Goal: Task Accomplishment & Management: Manage account settings

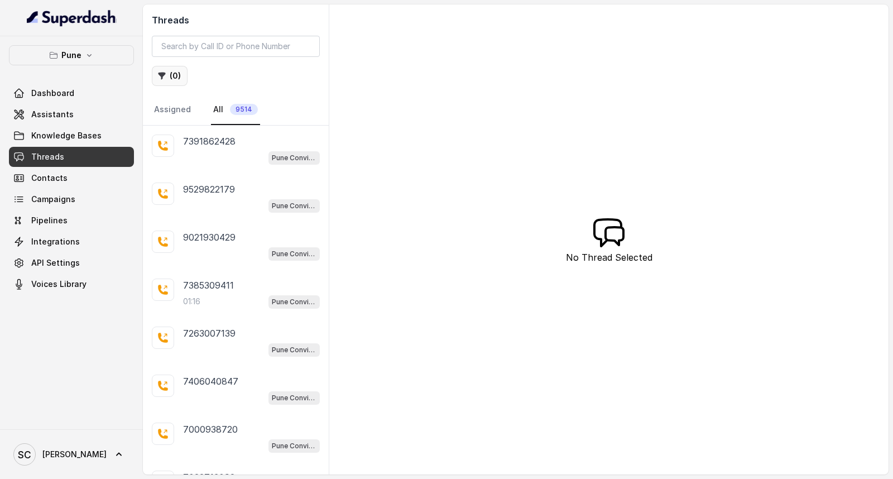
click at [175, 79] on button "( 0 )" at bounding box center [170, 76] width 36 height 20
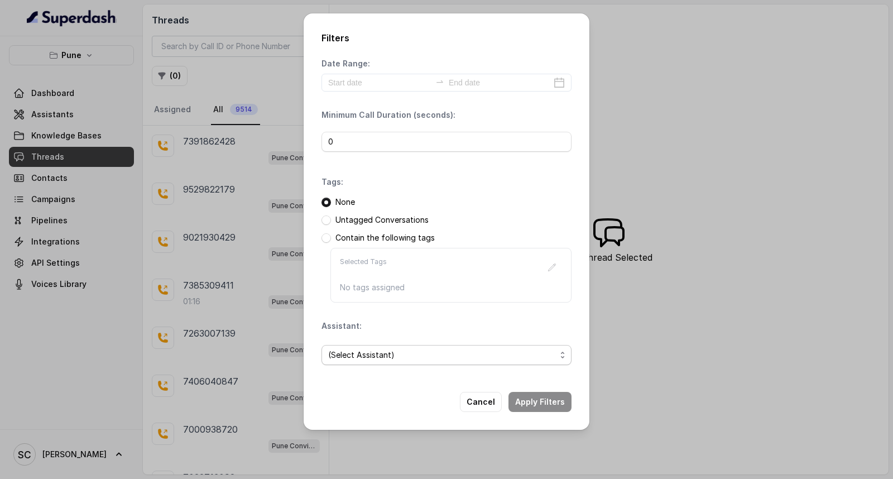
click at [380, 352] on span "(Select Assistant)" at bounding box center [442, 354] width 228 height 13
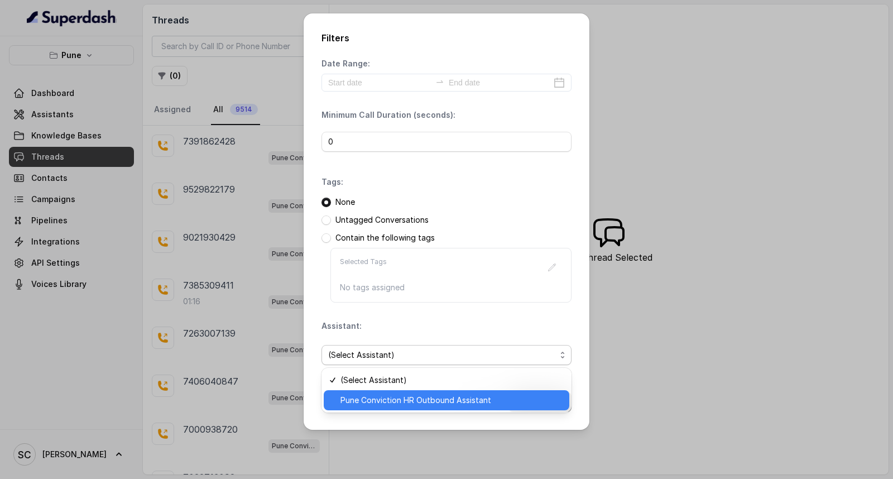
click at [364, 394] on span "Pune Conviction HR Outbound Assistant" at bounding box center [452, 400] width 222 height 13
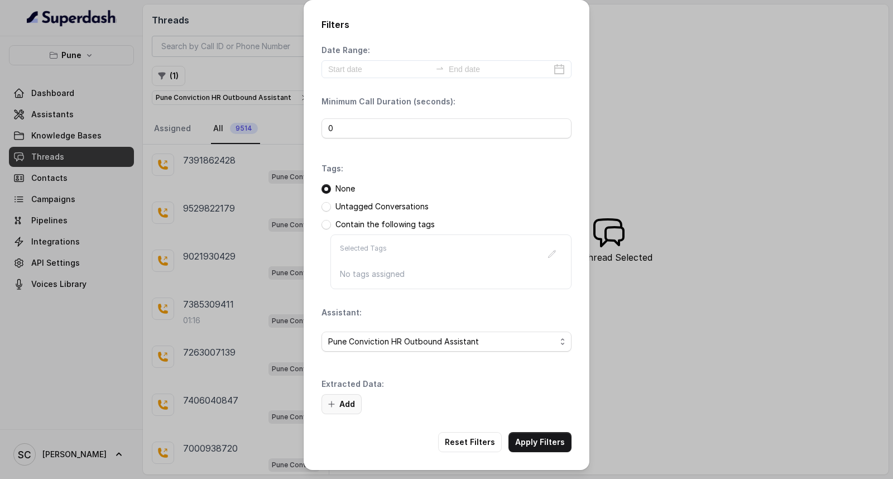
click at [342, 400] on button "Add" at bounding box center [342, 404] width 40 height 20
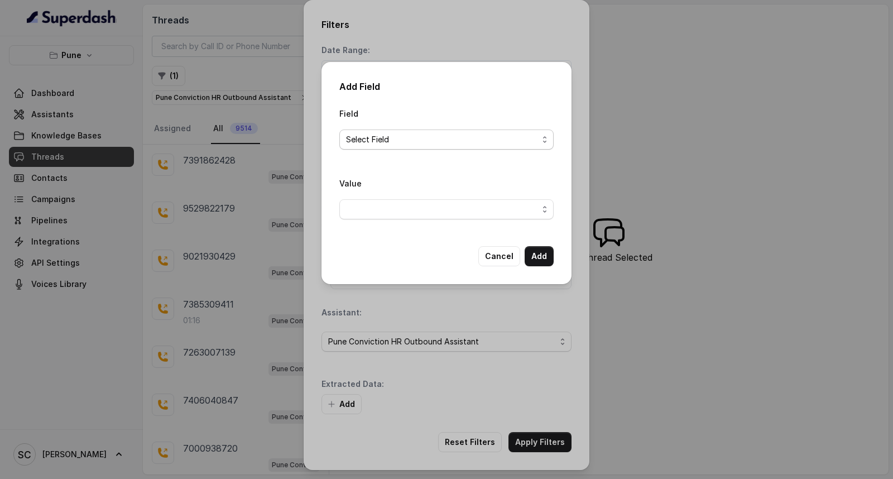
click at [449, 142] on span "Select Field" at bounding box center [442, 139] width 192 height 13
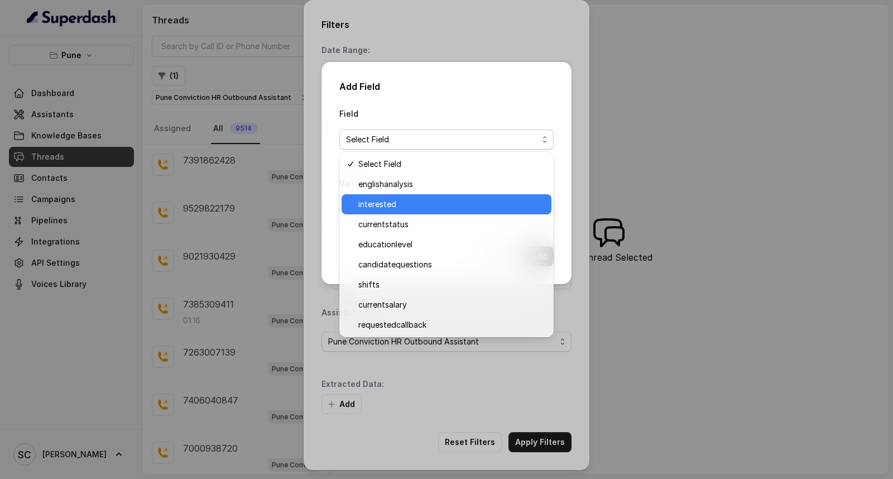
click at [428, 203] on span "interested" at bounding box center [451, 204] width 186 height 13
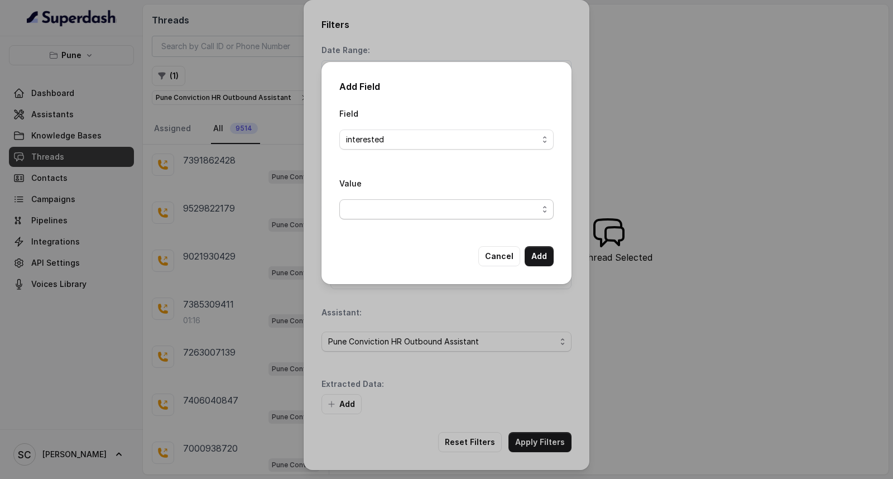
click at [428, 203] on span "button" at bounding box center [446, 209] width 214 height 20
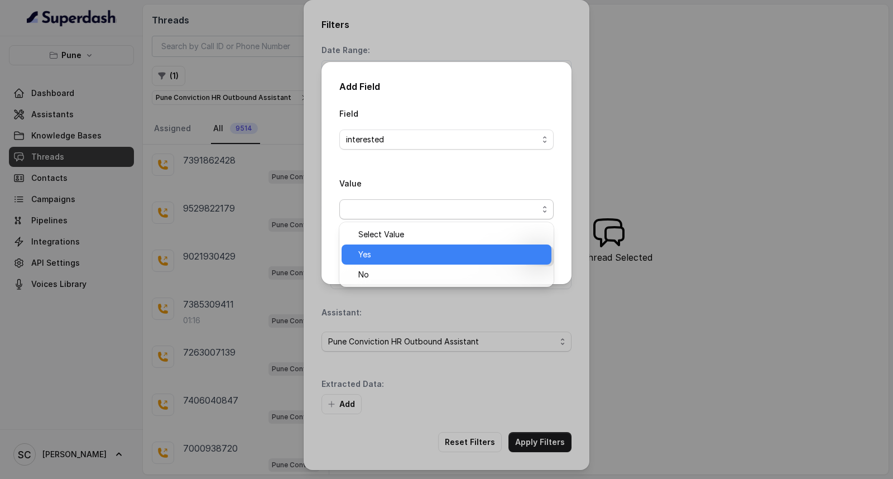
click at [398, 257] on span "Yes" at bounding box center [451, 254] width 186 height 13
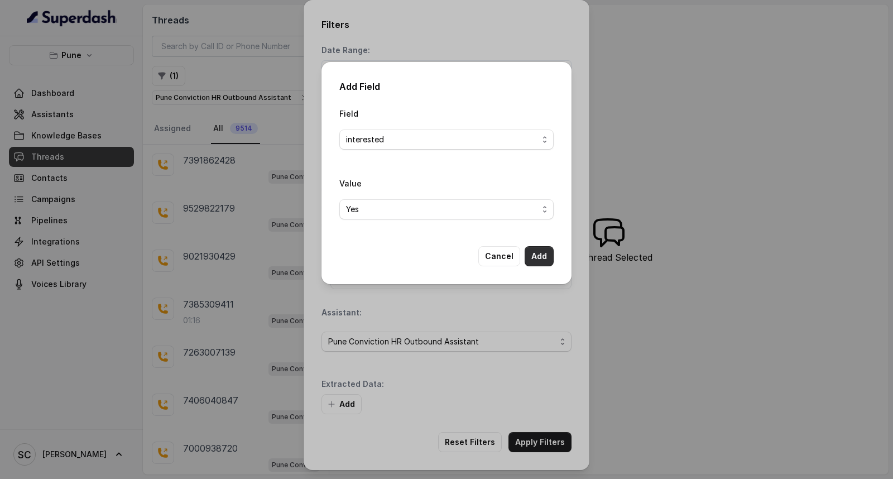
click at [540, 261] on button "Add" at bounding box center [539, 256] width 29 height 20
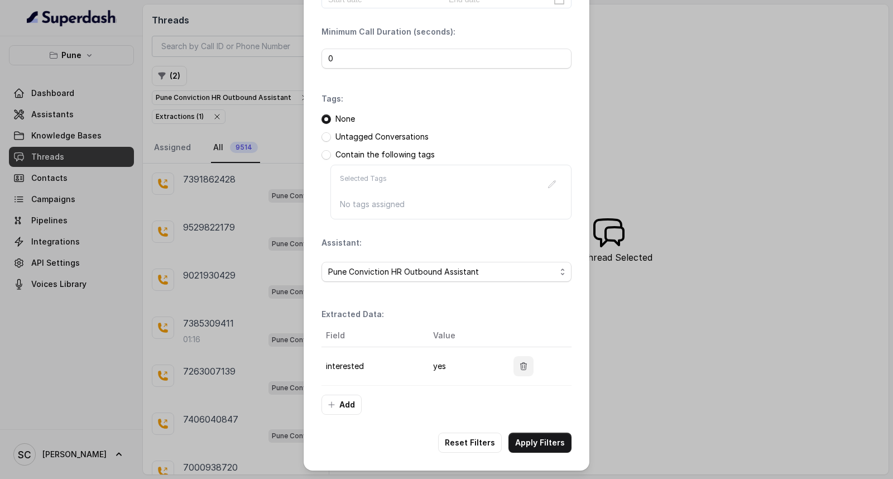
scroll to position [70, 0]
click at [525, 437] on button "Apply Filters" at bounding box center [540, 442] width 63 height 20
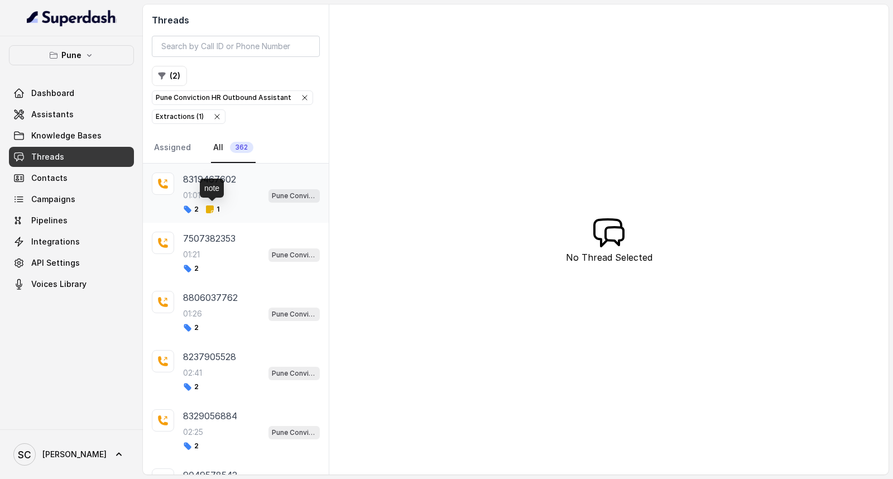
click at [219, 212] on span "1" at bounding box center [212, 209] width 14 height 9
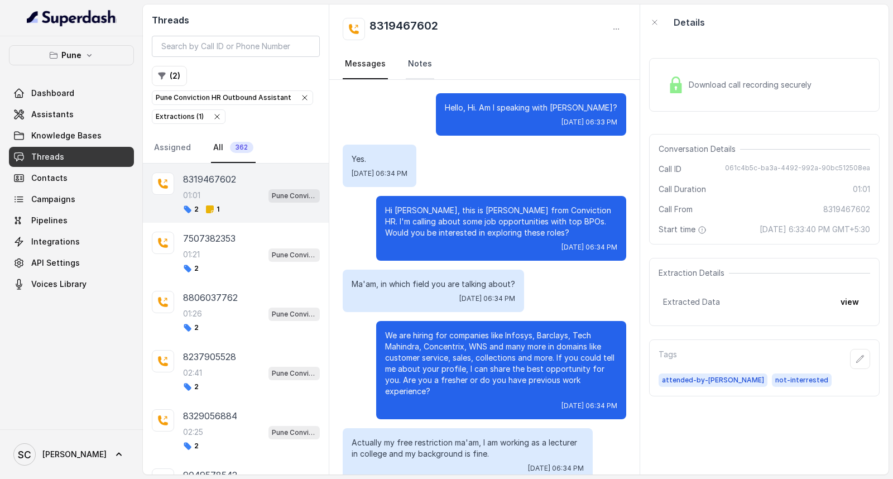
click at [406, 61] on link "Notes" at bounding box center [420, 64] width 28 height 30
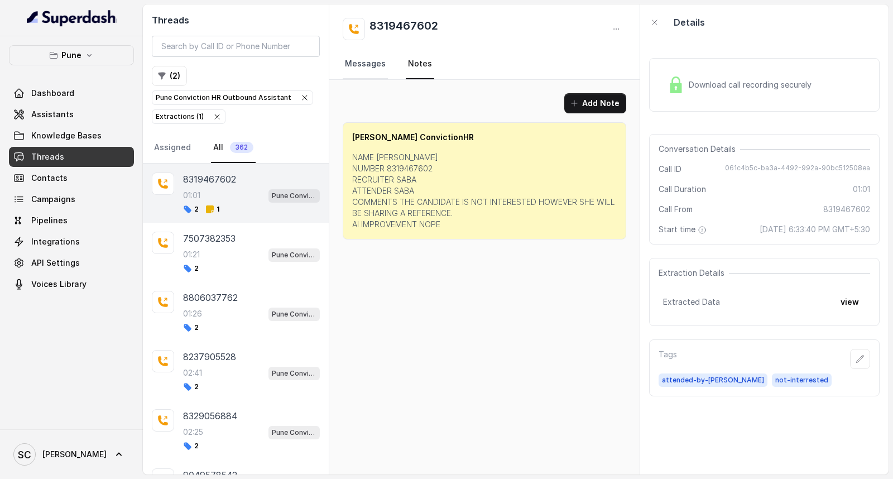
click at [382, 67] on link "Messages" at bounding box center [365, 64] width 45 height 30
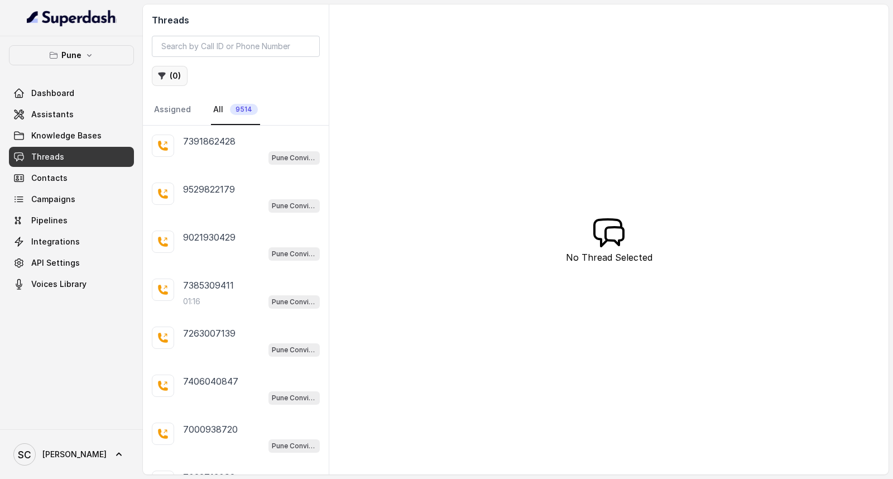
click at [174, 75] on button "( 0 )" at bounding box center [170, 76] width 36 height 20
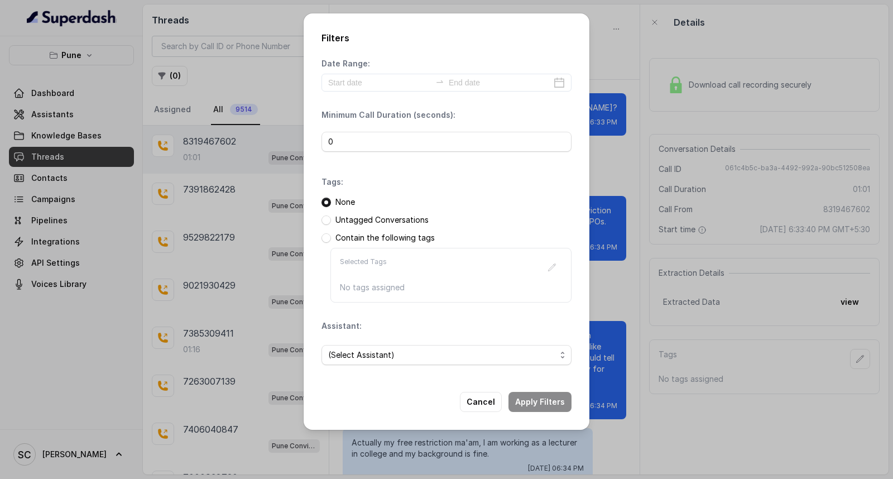
scroll to position [174, 0]
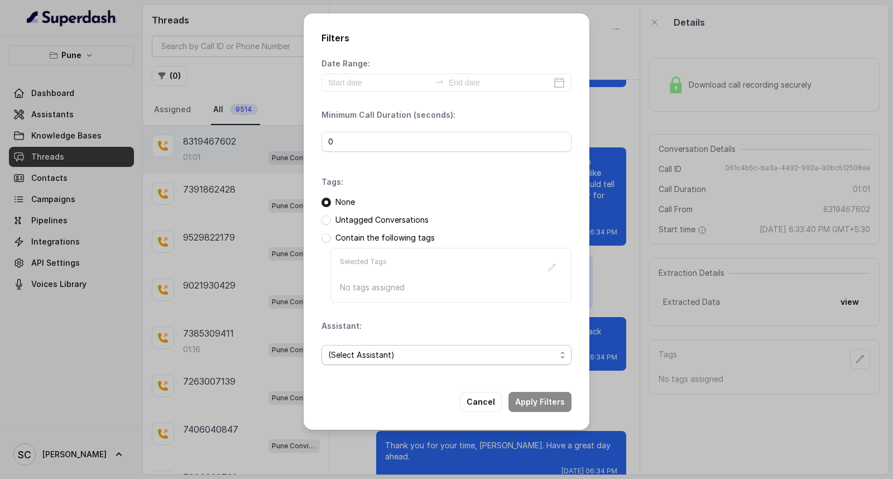
click at [361, 353] on span "(Select Assistant)" at bounding box center [442, 354] width 228 height 13
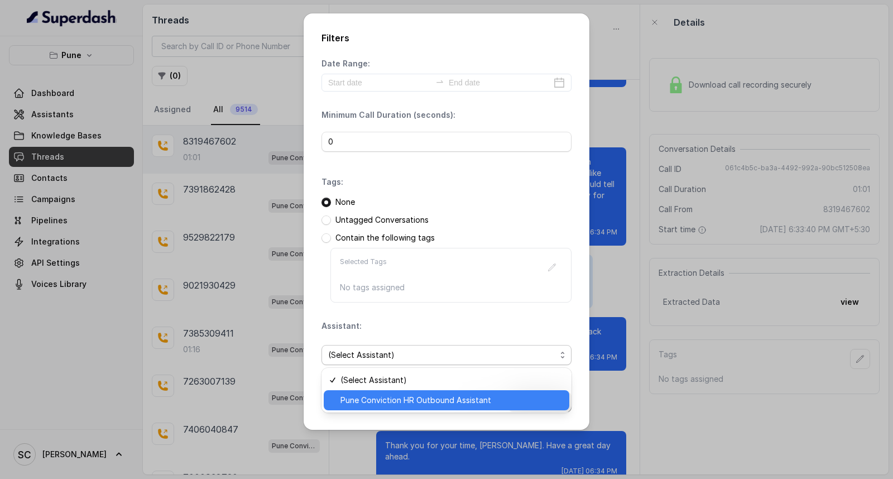
click at [358, 399] on span "Pune Conviction HR Outbound Assistant" at bounding box center [452, 400] width 222 height 13
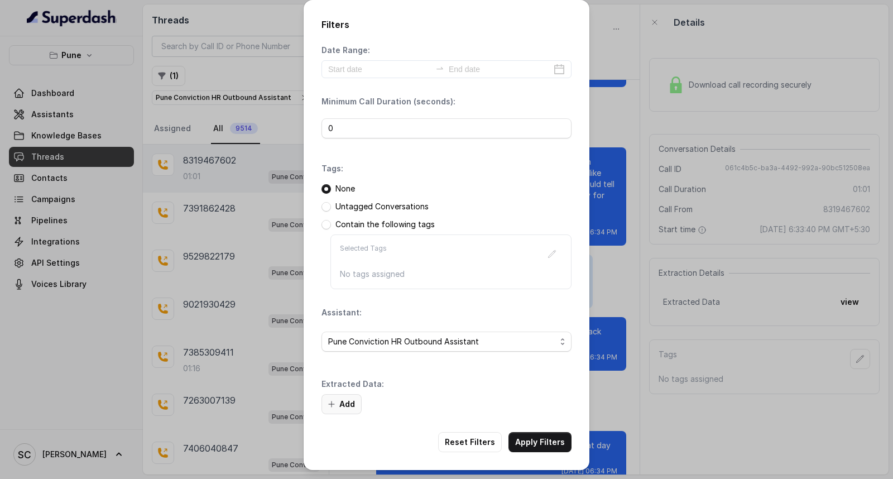
click at [352, 404] on button "Add" at bounding box center [342, 404] width 40 height 20
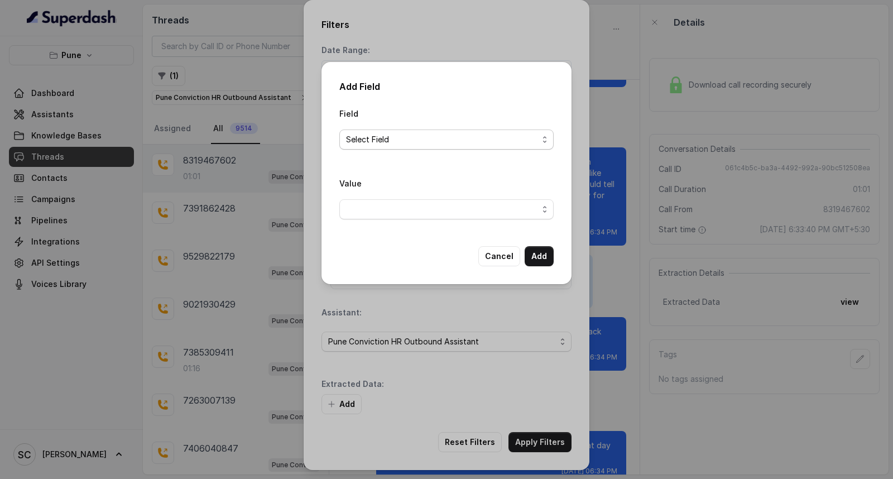
click at [432, 135] on span "Select Field" at bounding box center [442, 139] width 192 height 13
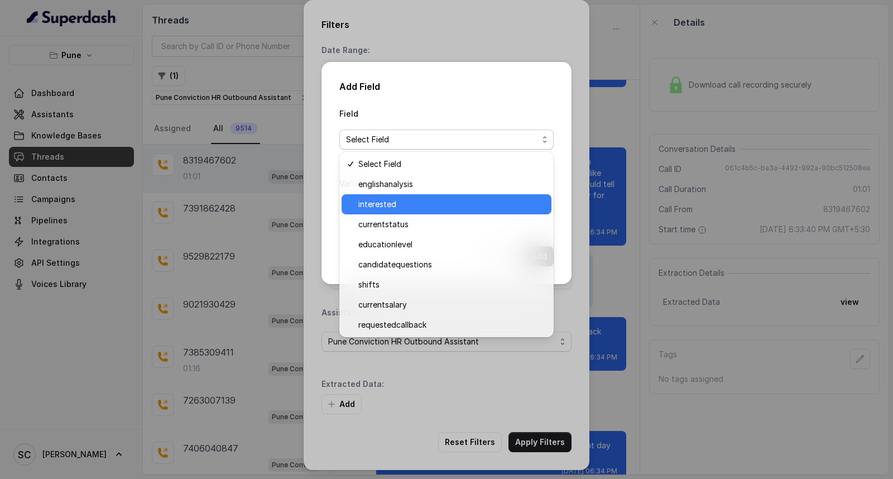
click at [405, 201] on span "interested" at bounding box center [451, 204] width 186 height 13
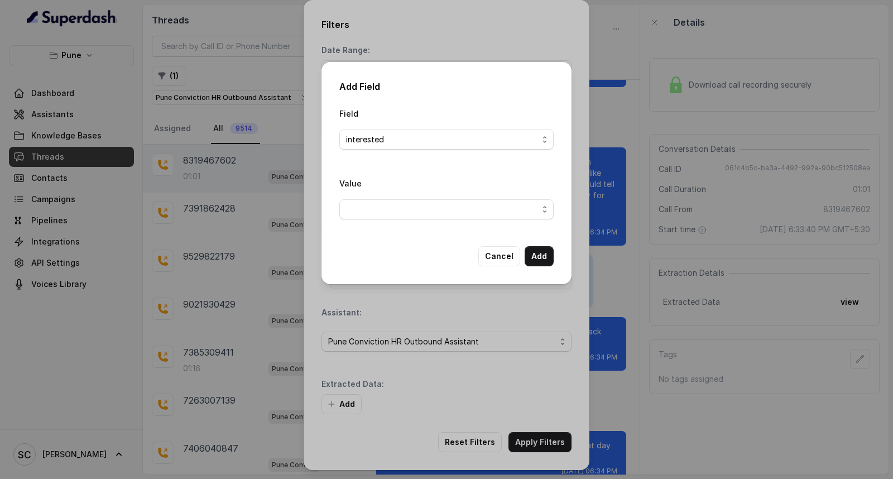
click at [411, 191] on div "Value" at bounding box center [446, 197] width 214 height 43
click at [406, 213] on span "button" at bounding box center [446, 209] width 214 height 20
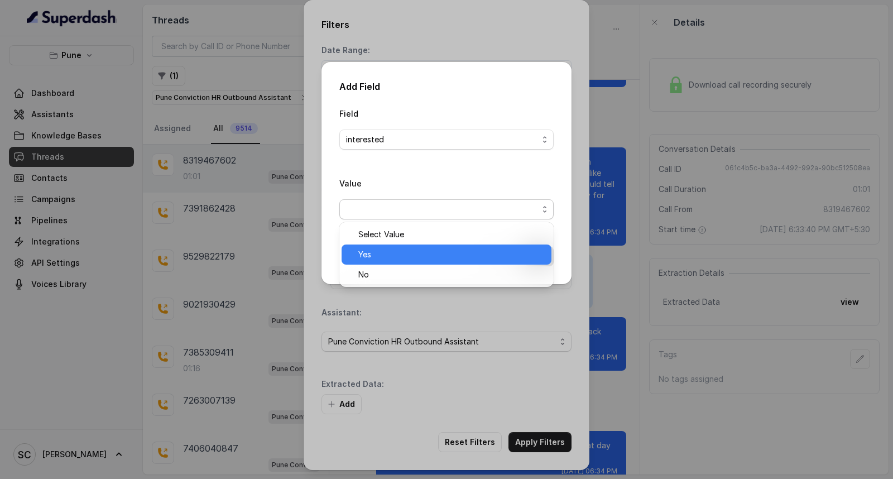
click at [393, 258] on span "Yes" at bounding box center [451, 254] width 186 height 13
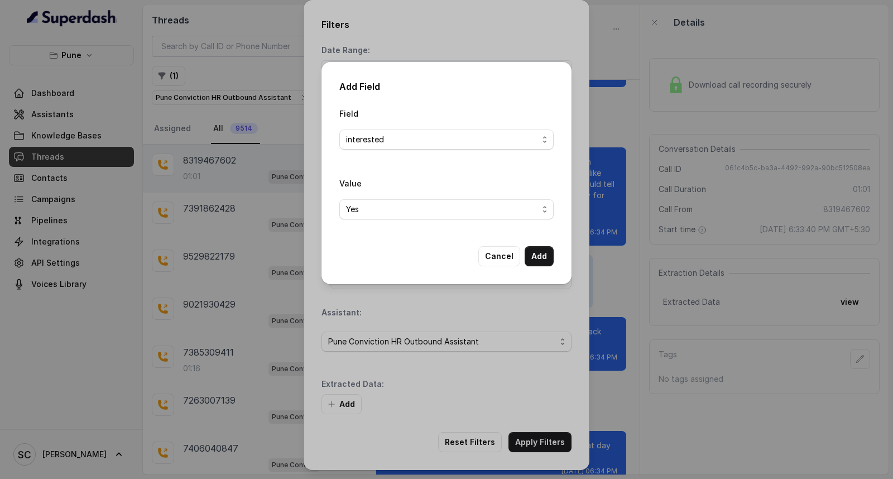
click at [545, 244] on div "Field interested Value Yes Cancel Add" at bounding box center [446, 187] width 214 height 160
click at [537, 251] on button "Add" at bounding box center [539, 256] width 29 height 20
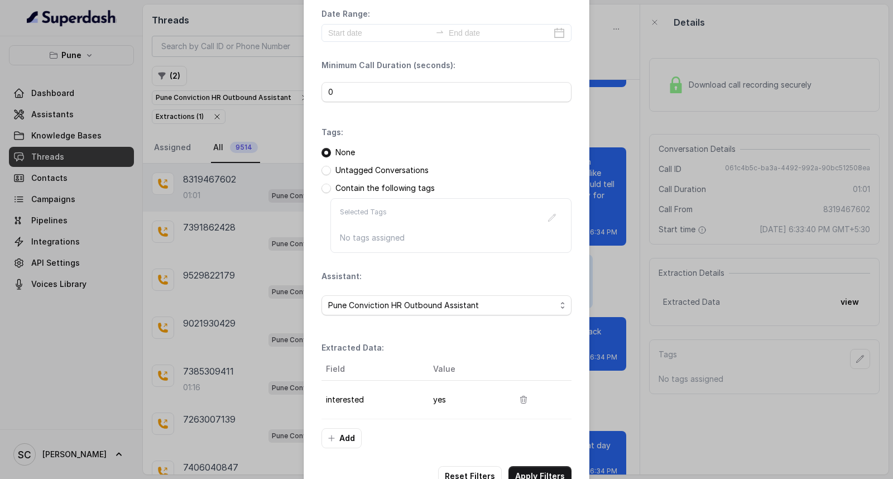
scroll to position [70, 0]
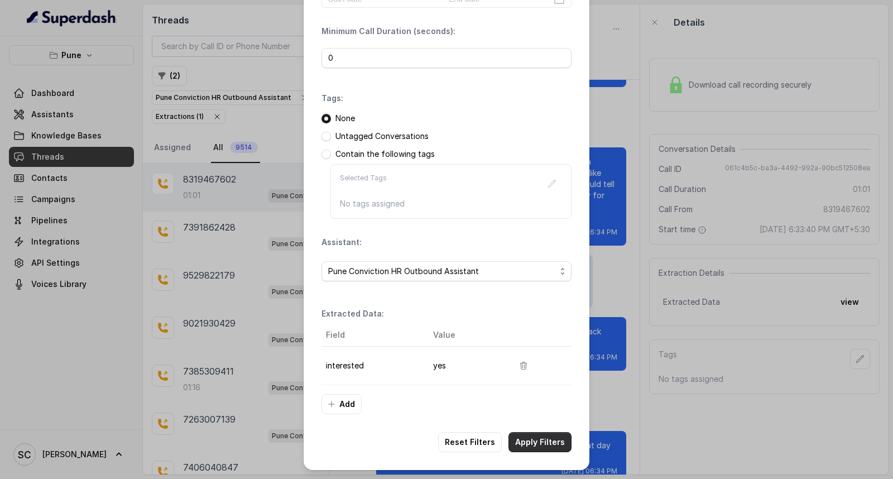
click at [537, 444] on button "Apply Filters" at bounding box center [540, 442] width 63 height 20
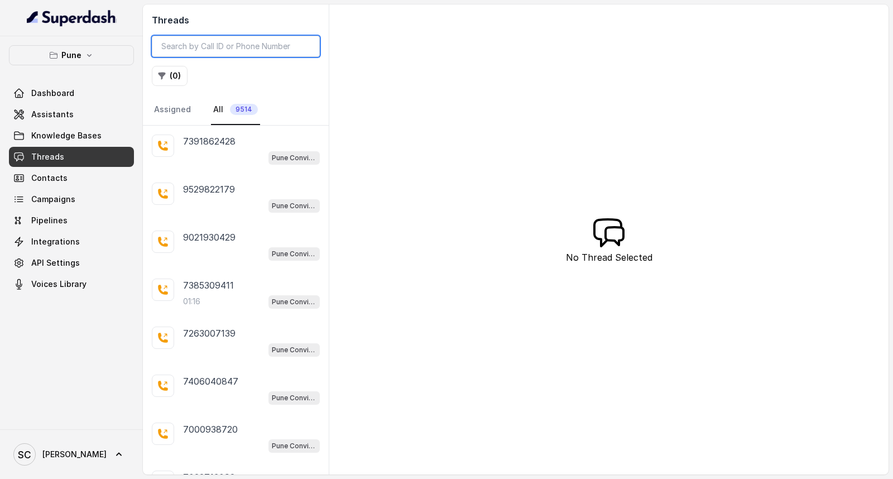
click at [210, 41] on input "search" at bounding box center [236, 46] width 168 height 21
click at [169, 79] on button "( 0 )" at bounding box center [170, 76] width 36 height 20
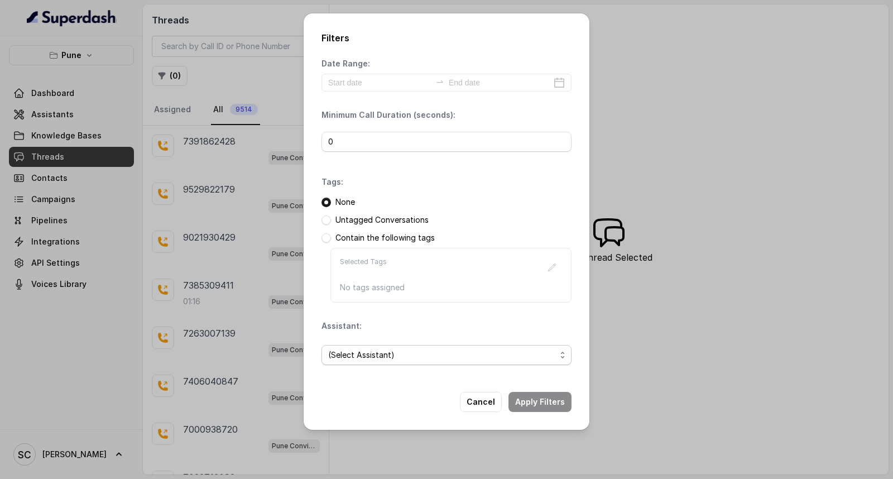
click at [372, 361] on span "(Select Assistant)" at bounding box center [442, 354] width 228 height 13
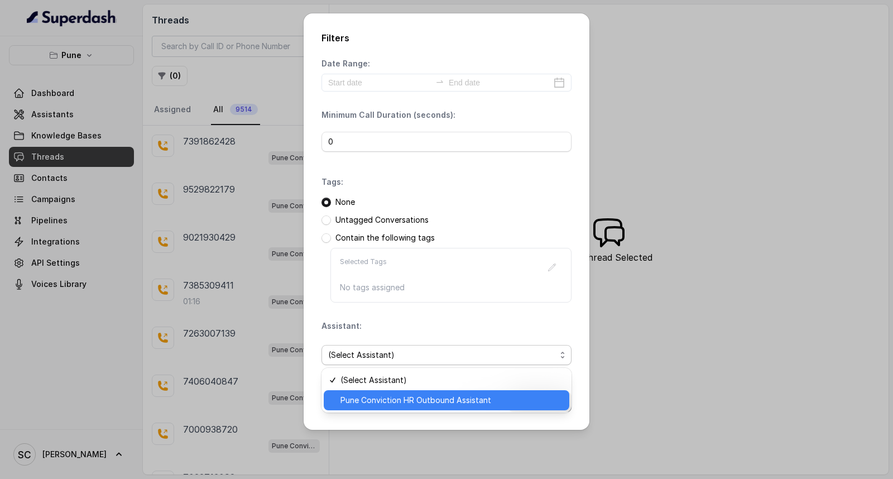
click at [347, 395] on span "Pune Conviction HR Outbound Assistant" at bounding box center [452, 400] width 222 height 13
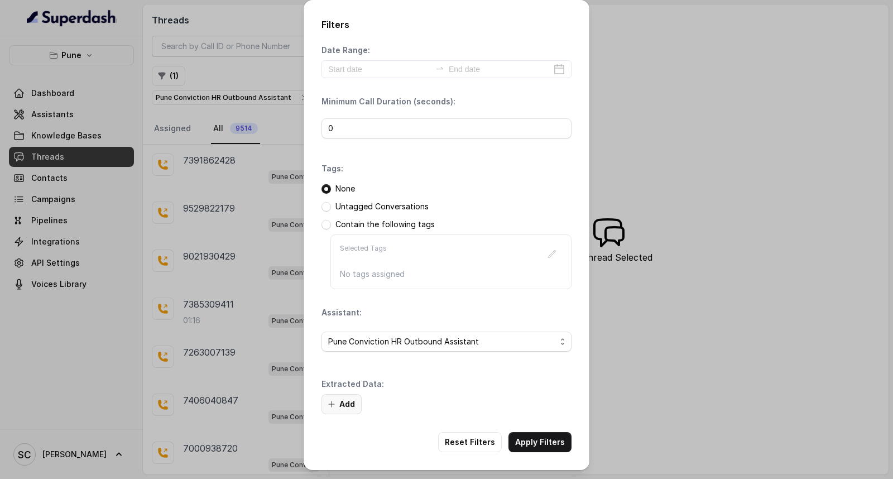
click at [337, 404] on button "Add" at bounding box center [342, 404] width 40 height 20
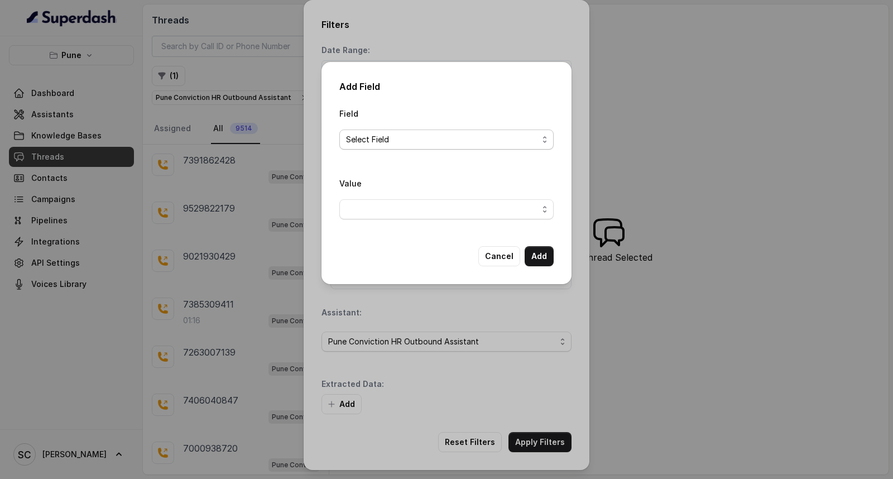
click at [453, 138] on span "Select Field" at bounding box center [442, 139] width 192 height 13
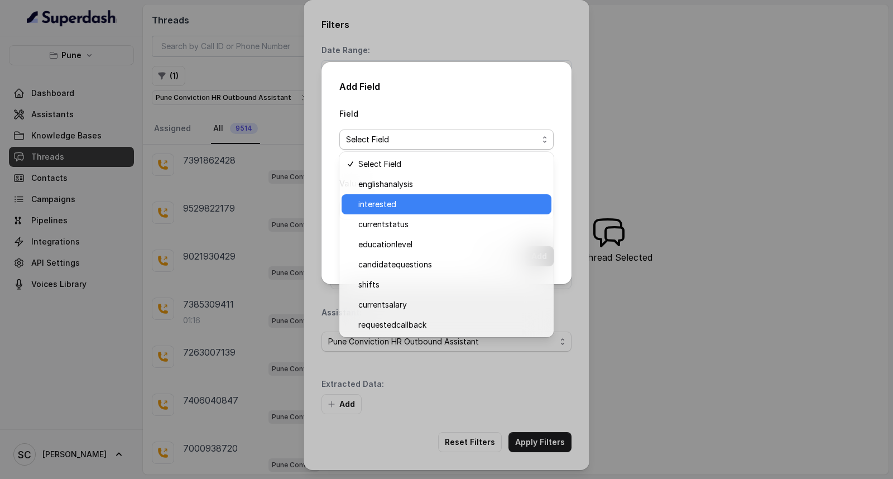
click at [422, 198] on span "interested" at bounding box center [451, 204] width 186 height 13
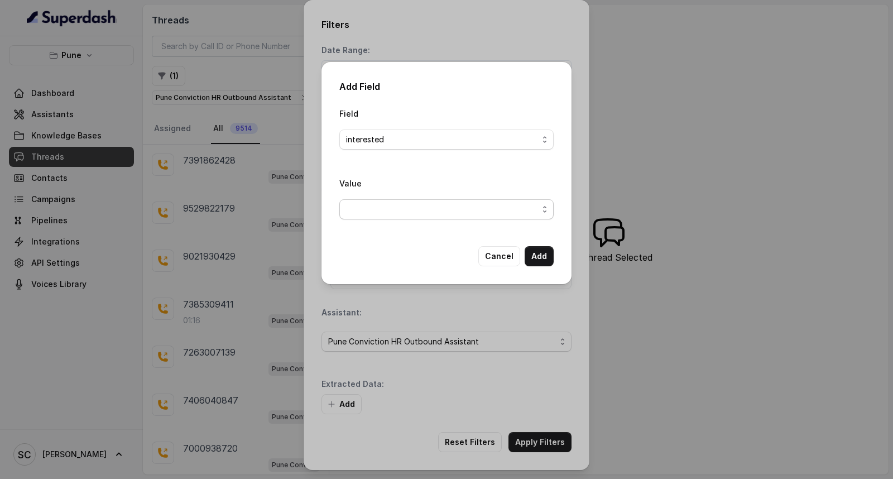
click at [411, 216] on span "button" at bounding box center [446, 209] width 214 height 20
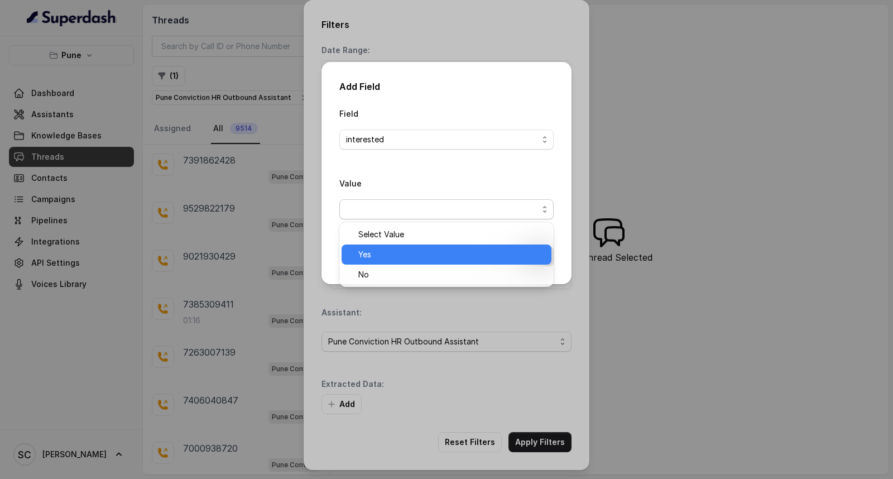
click at [389, 255] on span "Yes" at bounding box center [451, 254] width 186 height 13
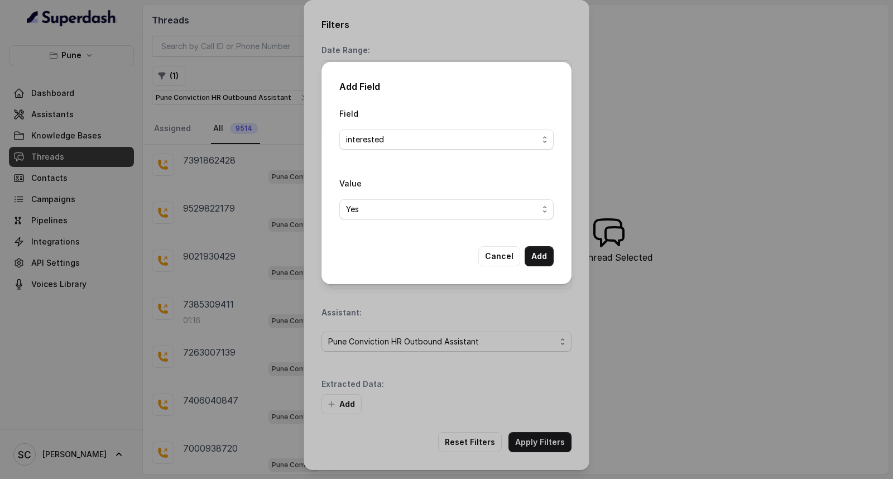
click at [559, 250] on div "Add Field Field interested Value Yes Cancel Add" at bounding box center [447, 173] width 250 height 222
click at [550, 255] on button "Add" at bounding box center [539, 256] width 29 height 20
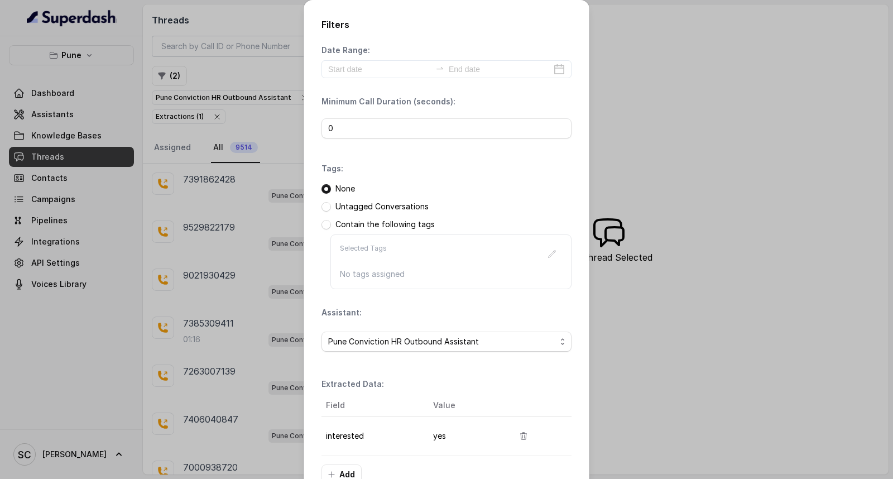
scroll to position [70, 0]
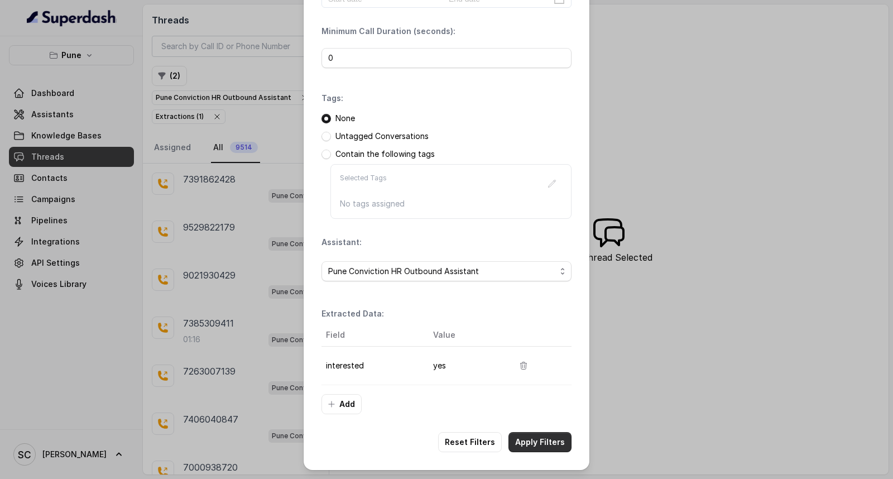
click at [547, 436] on button "Apply Filters" at bounding box center [540, 442] width 63 height 20
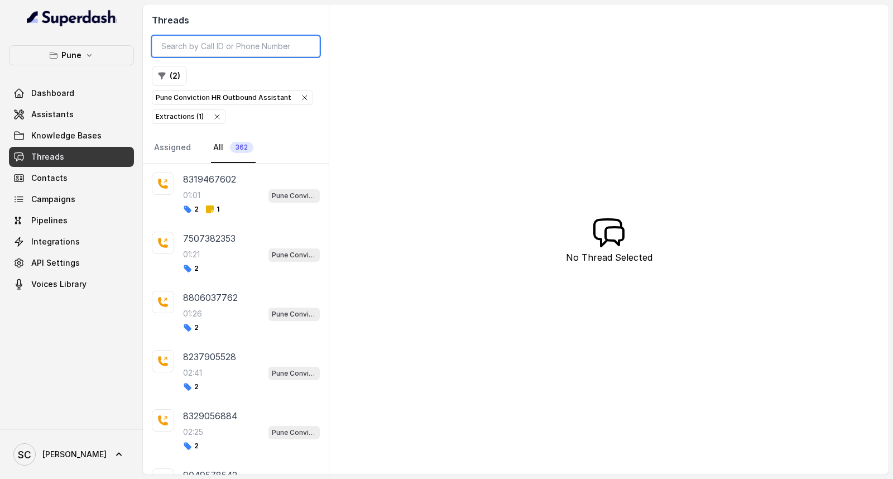
click at [188, 45] on input "search" at bounding box center [236, 46] width 168 height 21
paste input "9119429327"
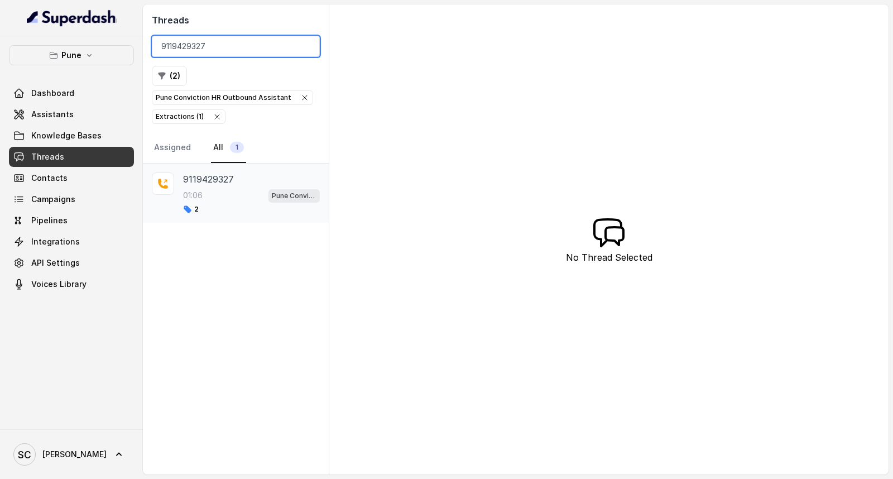
type input "9119429327"
click at [202, 195] on p "01:06" at bounding box center [193, 195] width 20 height 11
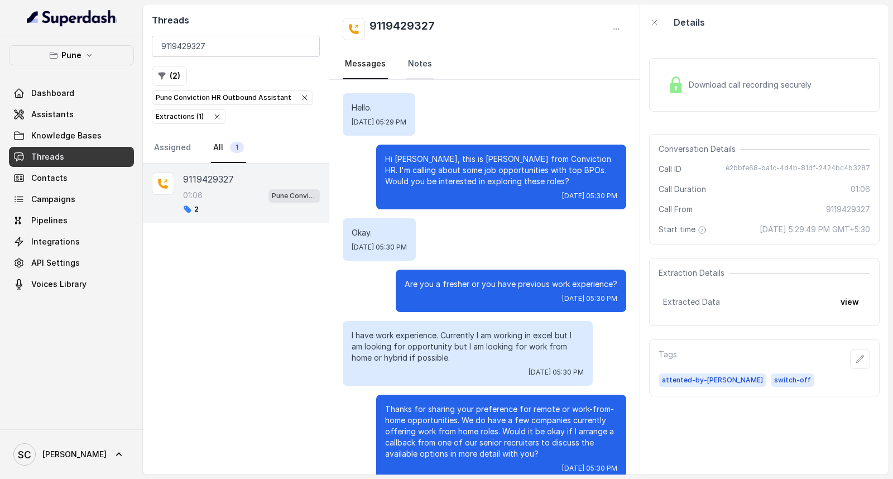
click at [422, 70] on link "Notes" at bounding box center [420, 64] width 28 height 30
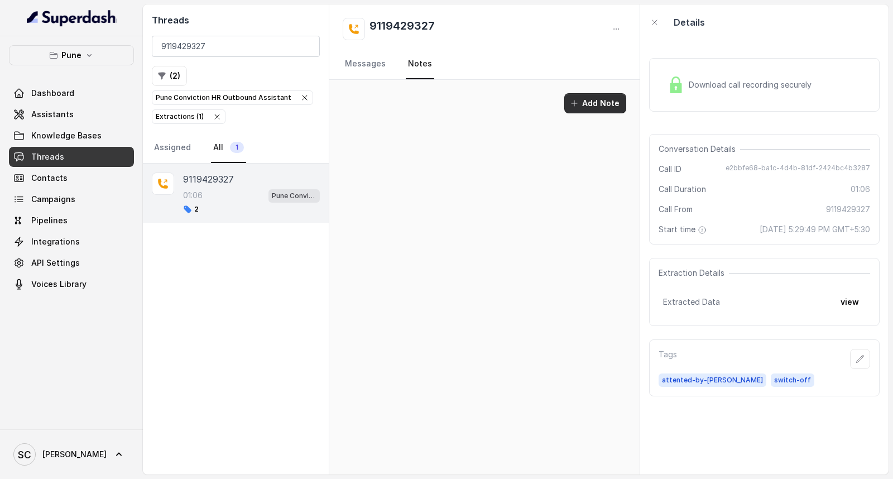
click at [592, 102] on button "Add Note" at bounding box center [595, 103] width 62 height 20
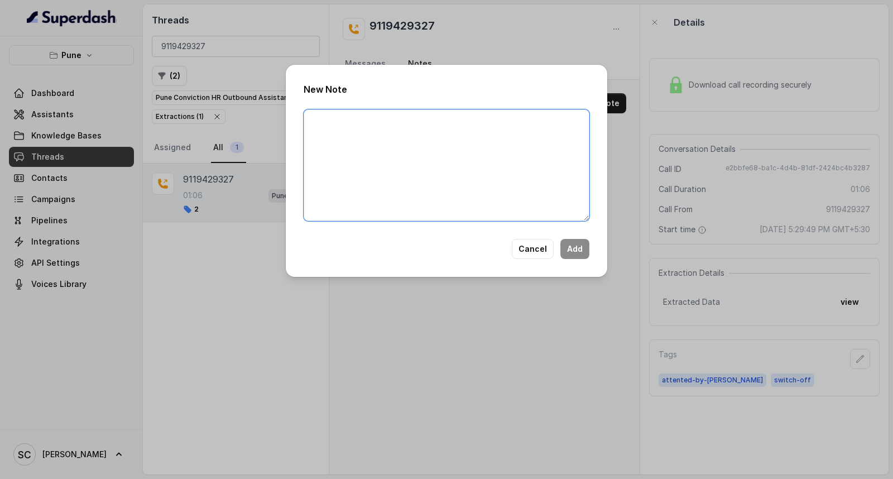
click at [380, 151] on textarea at bounding box center [447, 165] width 286 height 112
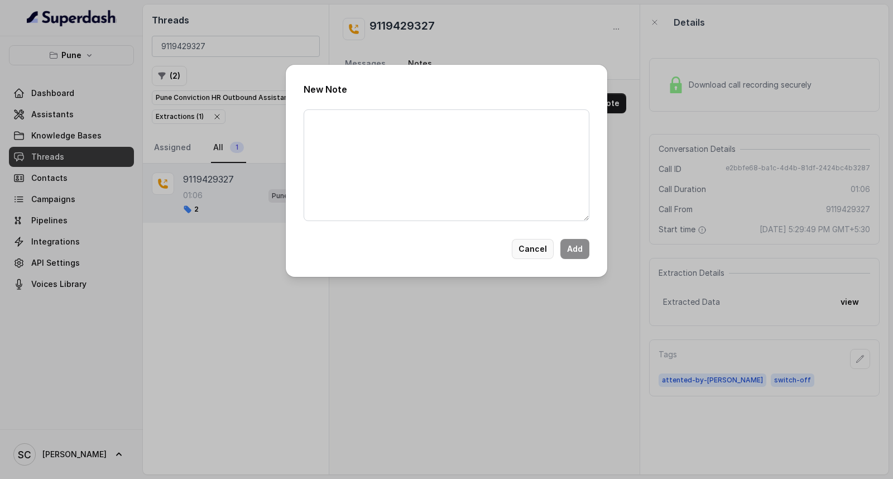
click at [543, 249] on button "Cancel" at bounding box center [533, 249] width 42 height 20
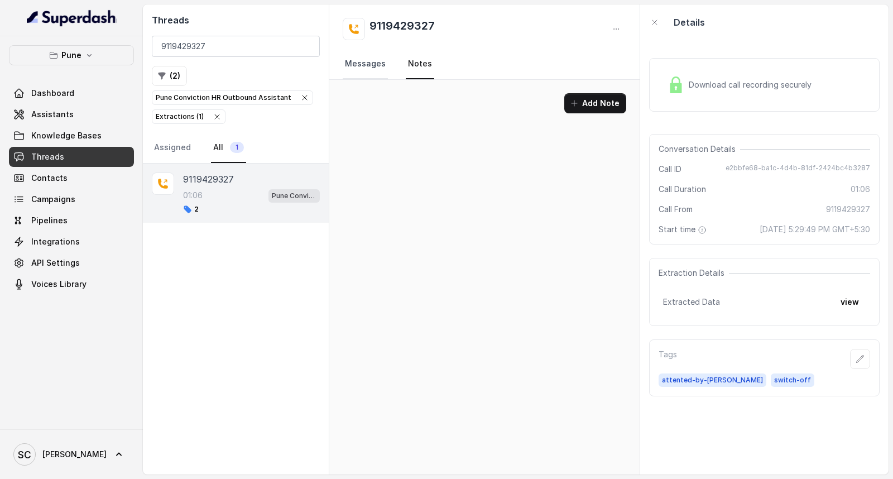
click at [364, 65] on link "Messages" at bounding box center [365, 64] width 45 height 30
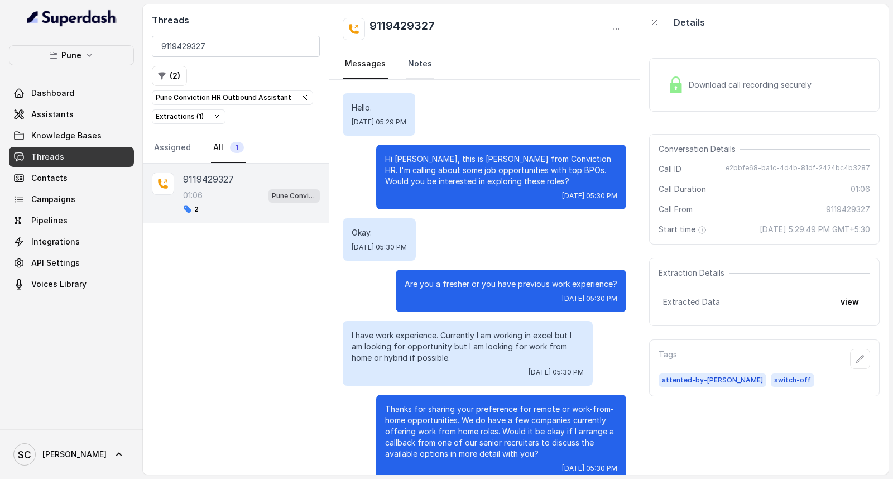
click at [409, 69] on link "Notes" at bounding box center [420, 64] width 28 height 30
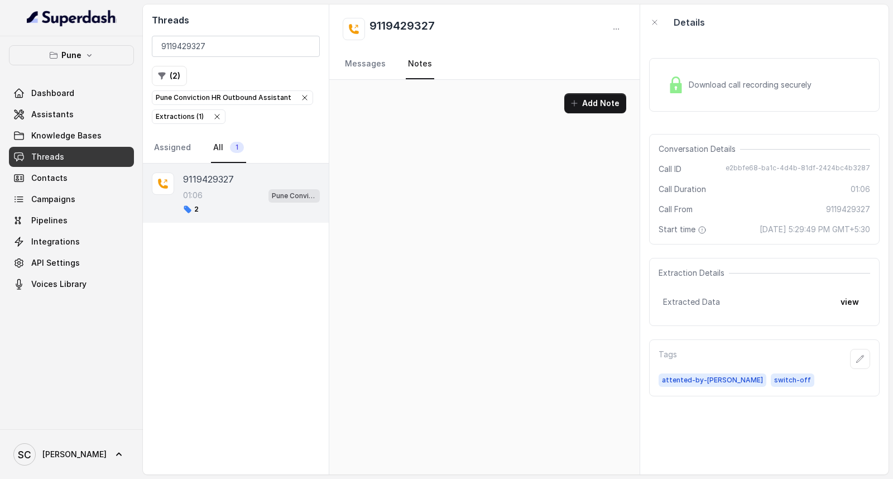
click at [404, 135] on div "Add Note" at bounding box center [484, 108] width 310 height 56
click at [601, 105] on button "Add Note" at bounding box center [595, 103] width 62 height 20
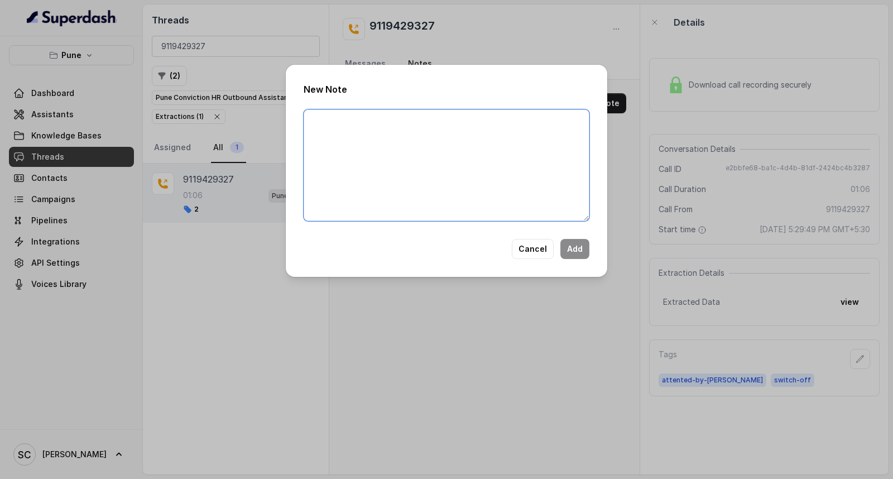
click at [471, 142] on textarea at bounding box center [447, 165] width 286 height 112
paste textarea "Name Number Recruiter Name of attender Comments AI Improvement"
click at [373, 116] on textarea "Name Number Recruiter Name of attender Comments AI Improvement" at bounding box center [447, 165] width 286 height 112
click at [371, 138] on textarea "Name Ambika Number Recruiter Name of attender Comments AI Improvement" at bounding box center [447, 165] width 286 height 112
click at [367, 135] on textarea "Name Ambika Number Recruiter Name of attender Comments AI Improvement" at bounding box center [447, 165] width 286 height 112
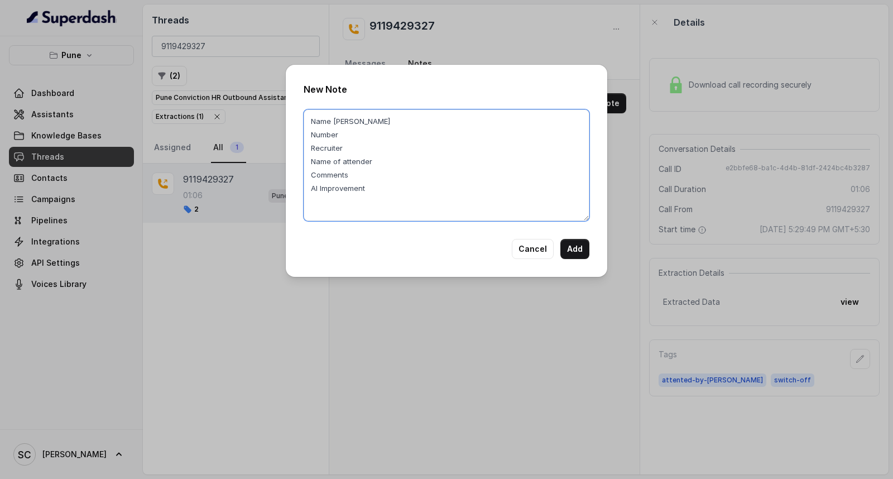
paste textarea "9119429327"
click at [356, 142] on textarea "Name Ambika Number 9119429327 Recruiter Name of attender Comments AI Improvement" at bounding box center [447, 165] width 286 height 112
paste textarea "[PERSON_NAME]"
click at [395, 159] on textarea "Name Ambika Number 9119429327 Recruiter Rupal Name of attender Comments AI Impr…" at bounding box center [447, 165] width 286 height 112
paste textarea "[PERSON_NAME]"
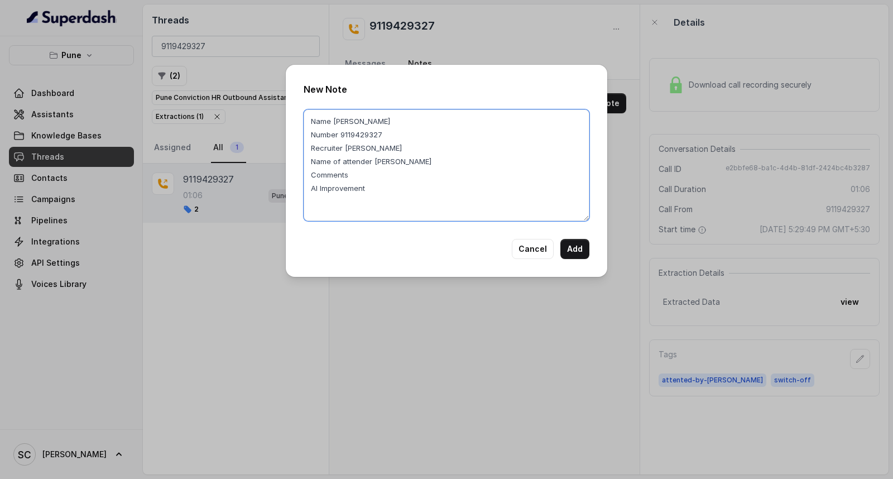
click at [344, 146] on textarea "Name Ambika Number 9119429327 Recruiter Rupal Name of attender Rupal Comments A…" at bounding box center [447, 165] width 286 height 112
click at [372, 162] on textarea "Name Ambika Number 9119429327 Recruiter Rupal Name of attender Rupal Comments A…" at bounding box center [447, 165] width 286 height 112
click at [374, 180] on textarea "Name Ambika Number 9119429327 Recruiter Rupal Name of attender Rupal Comments A…" at bounding box center [447, 165] width 286 height 112
paste textarea "Candidate is working for EXL, not looking for switch"
type textarea "Name Ambika Number 9119429327 Recruiter Rupal Name of attender Rupal Comments C…"
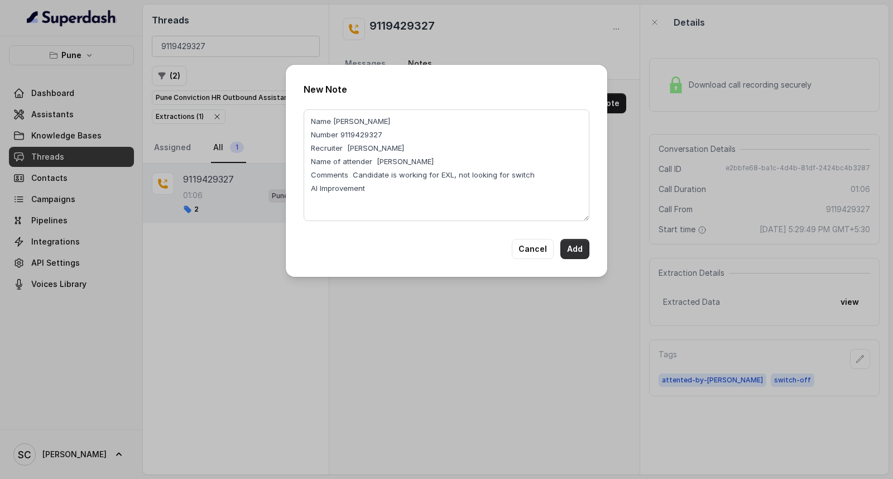
click at [569, 247] on button "Add" at bounding box center [575, 249] width 29 height 20
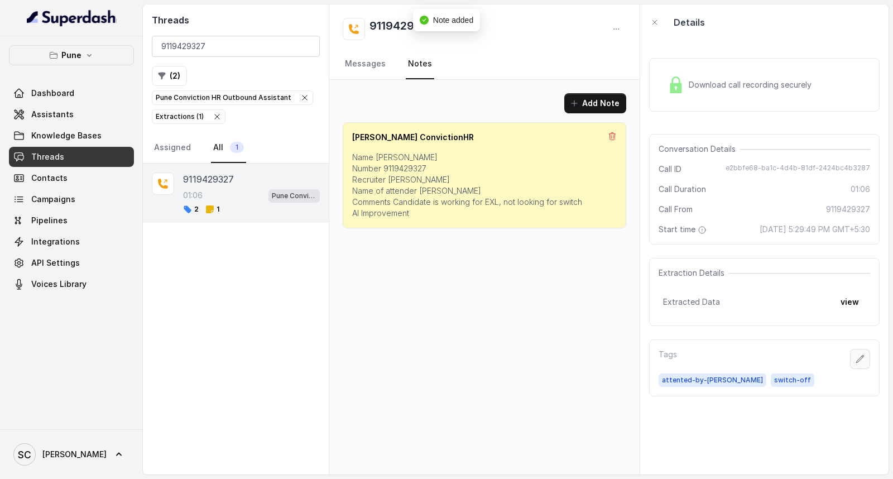
click at [856, 359] on icon "button" at bounding box center [860, 359] width 9 height 9
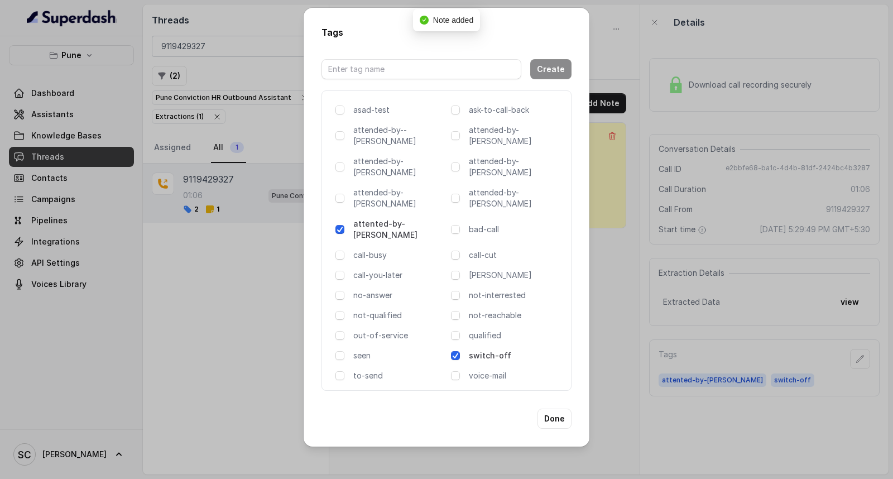
click at [475, 350] on p "switch-off" at bounding box center [515, 355] width 93 height 11
click at [379, 310] on p "not-qualified" at bounding box center [399, 315] width 93 height 11
click at [559, 409] on button "Done" at bounding box center [555, 419] width 34 height 20
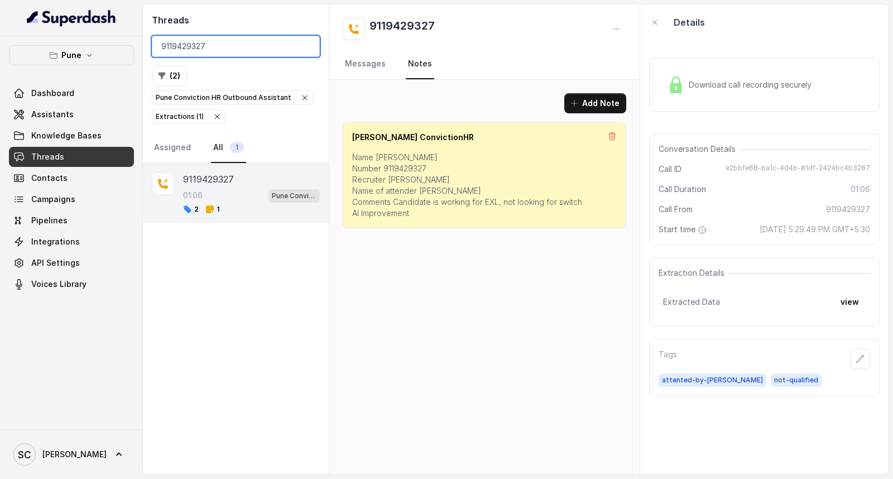
drag, startPoint x: 278, startPoint y: 42, endPoint x: 0, endPoint y: 40, distance: 278.0
click at [0, 40] on div "Pune Dashboard Assistants Knowledge Bases Threads Contacts Campaigns Pipelines …" at bounding box center [446, 239] width 893 height 479
paste input "7350780448"
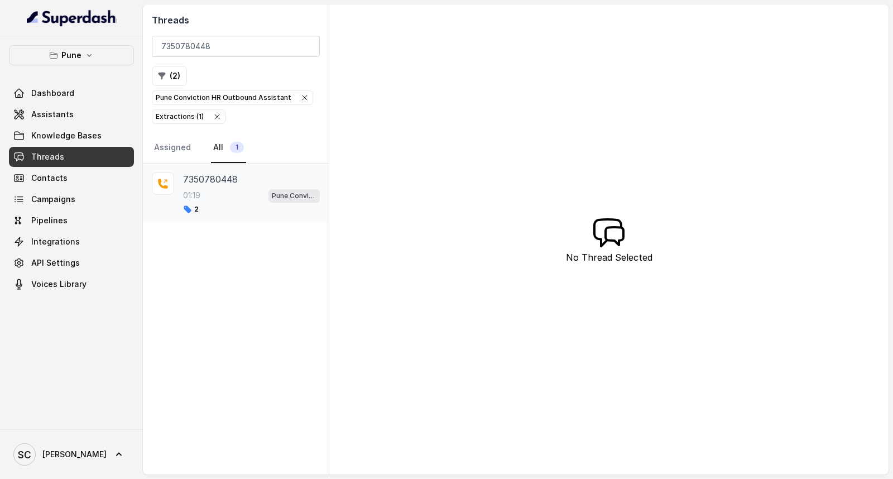
click at [213, 193] on div "01:19 Pune Conviction HR Outbound Assistant" at bounding box center [251, 195] width 137 height 15
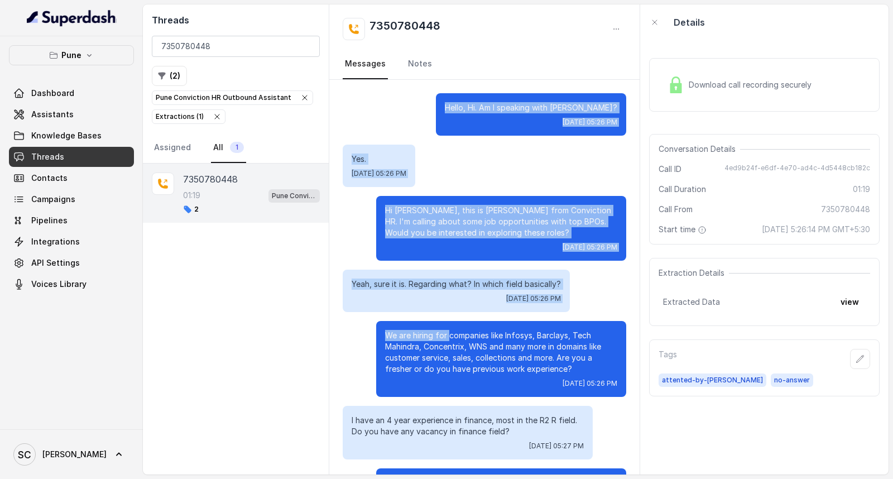
drag, startPoint x: 438, startPoint y: 110, endPoint x: 509, endPoint y: 67, distance: 82.4
click at [509, 67] on div "7350780448 Messages Notes Hello, Hi. Am I speaking with Jay? Wed, Oct 1, 2025, …" at bounding box center [484, 239] width 311 height 470
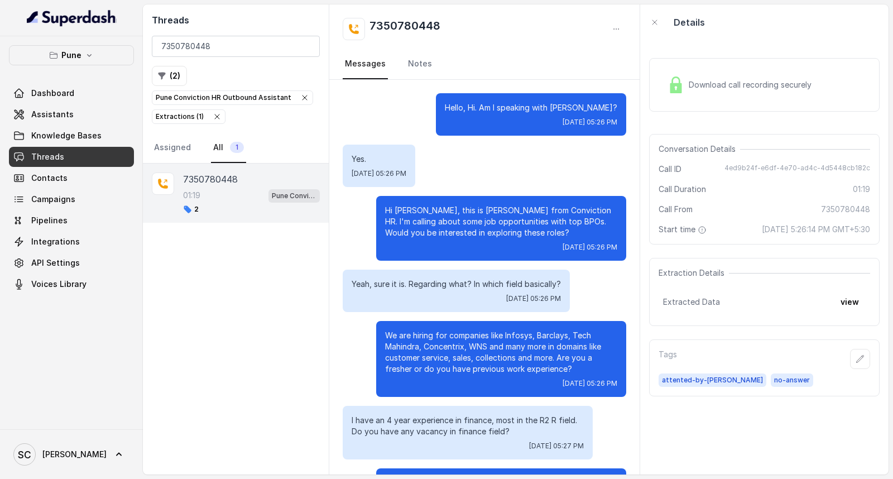
click at [497, 327] on div "We are hiring for companies like Infosys, Barclays, Tech Mahindra, Concentrix, …" at bounding box center [501, 359] width 250 height 76
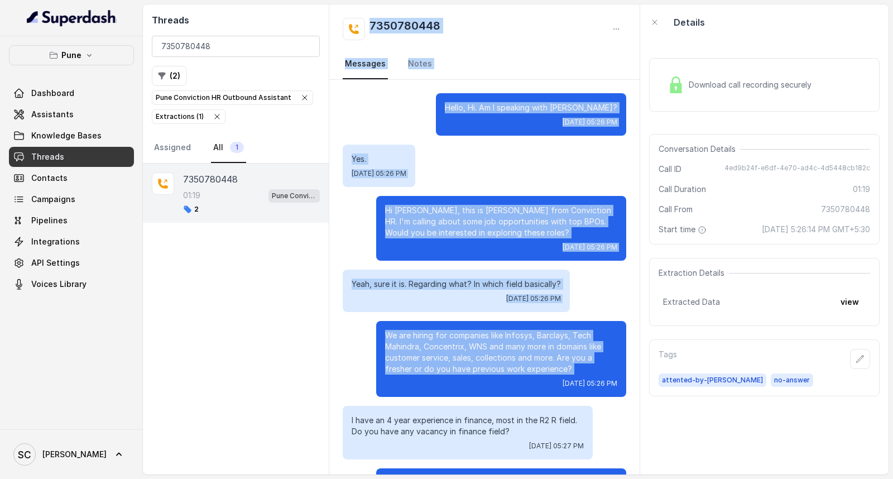
drag, startPoint x: 497, startPoint y: 327, endPoint x: 481, endPoint y: -54, distance: 381.1
click at [481, 0] on html "Pune Dashboard Assistants Knowledge Bases Threads Contacts Campaigns Pipelines …" at bounding box center [446, 239] width 893 height 479
click at [430, 212] on p "Hi Jay, this is Monica from Conviction HR. I'm calling about some job opportuni…" at bounding box center [501, 221] width 232 height 33
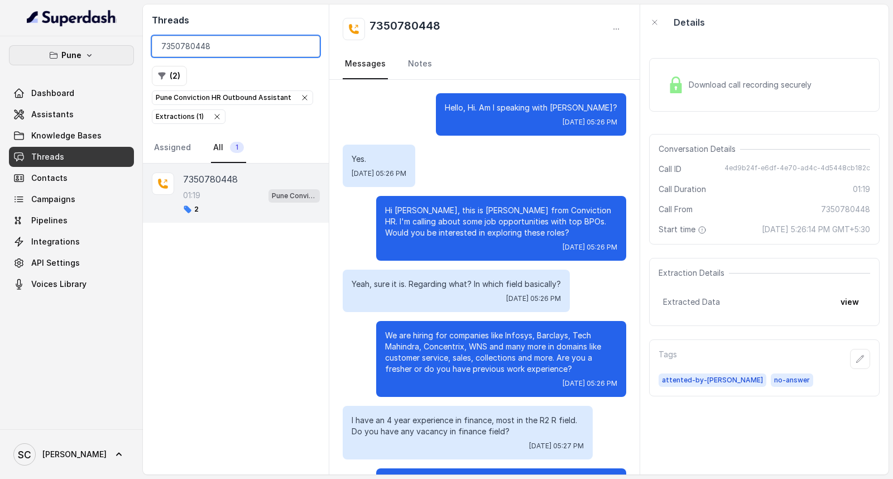
drag, startPoint x: 279, startPoint y: 48, endPoint x: 79, endPoint y: 63, distance: 201.0
click at [79, 63] on div "Pune Dashboard Assistants Knowledge Bases Threads Contacts Campaigns Pipelines …" at bounding box center [446, 239] width 893 height 479
paste input "8830382341"
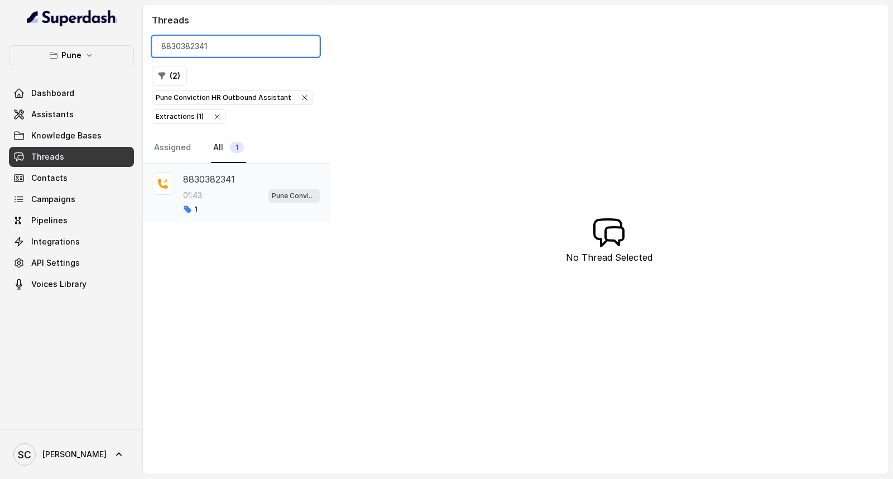
type input "8830382341"
click at [222, 190] on div "01:43 Pune Conviction HR Outbound Assistant" at bounding box center [251, 195] width 137 height 15
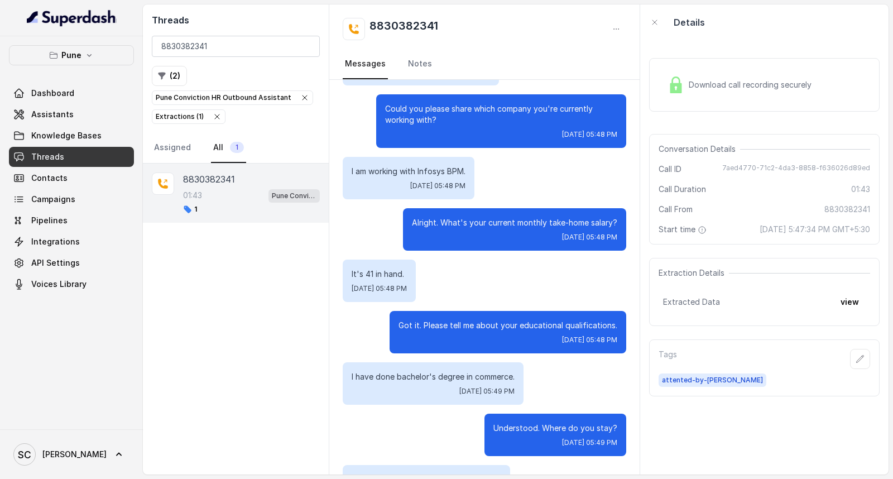
scroll to position [496, 0]
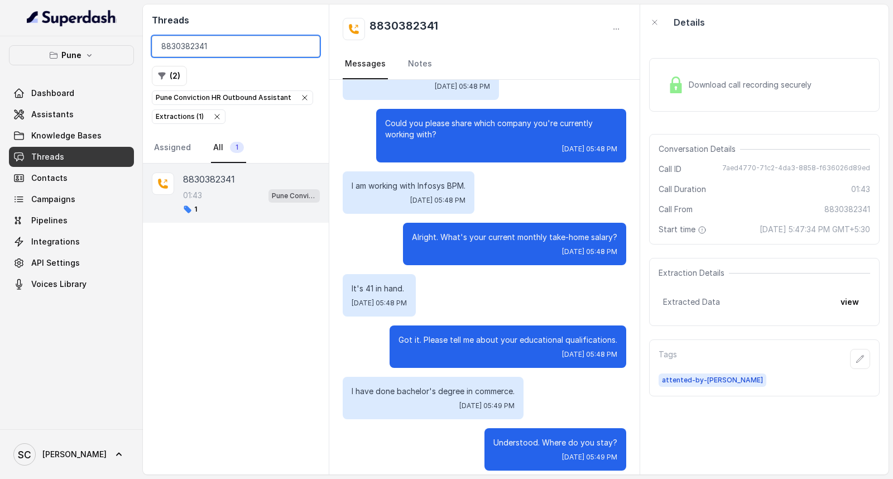
drag, startPoint x: 283, startPoint y: 46, endPoint x: 0, endPoint y: 49, distance: 283.1
click at [0, 49] on div "Pune Dashboard Assistants Knowledge Bases Threads Contacts Campaigns Pipelines …" at bounding box center [446, 239] width 893 height 479
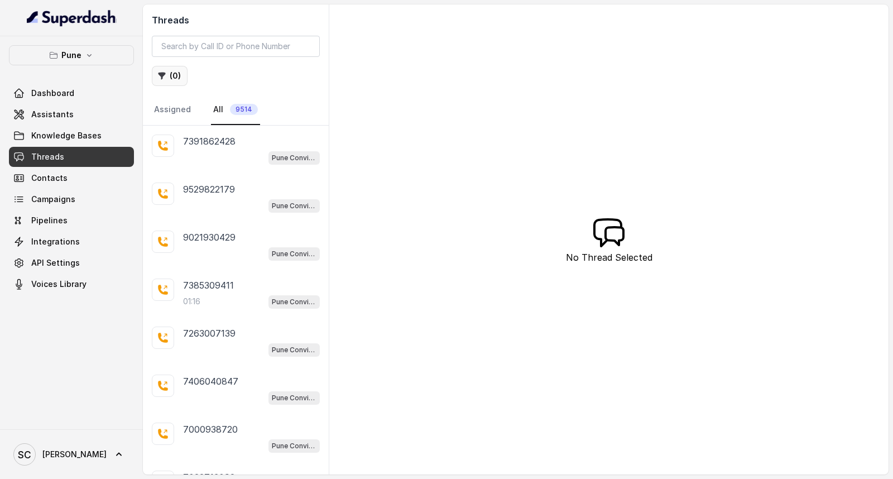
click at [179, 80] on button "( 0 )" at bounding box center [170, 76] width 36 height 20
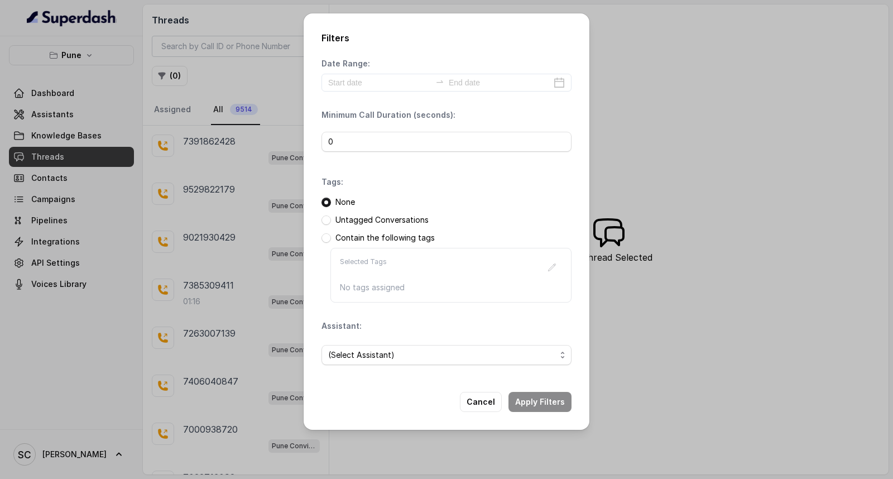
click at [34, 208] on div "Filters Date Range: Minimum Call Duration (seconds): 0 Tags: None Untagged Conv…" at bounding box center [446, 239] width 893 height 479
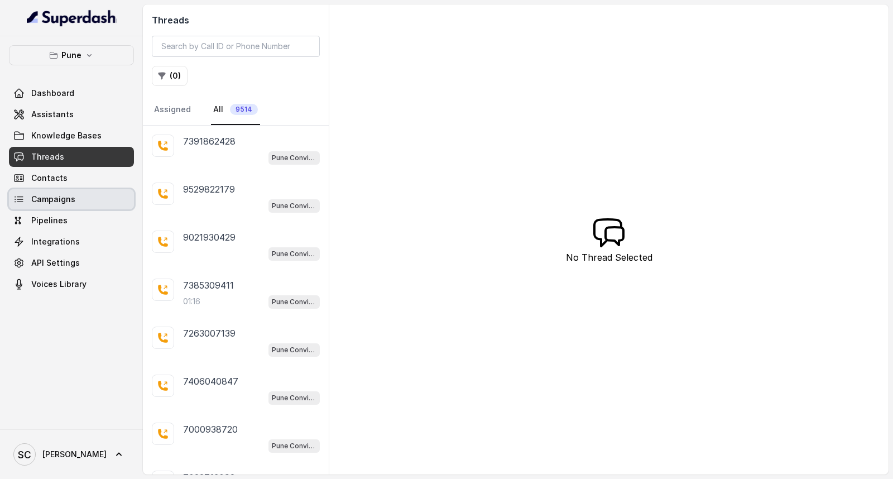
click at [41, 205] on link "Campaigns" at bounding box center [71, 199] width 125 height 20
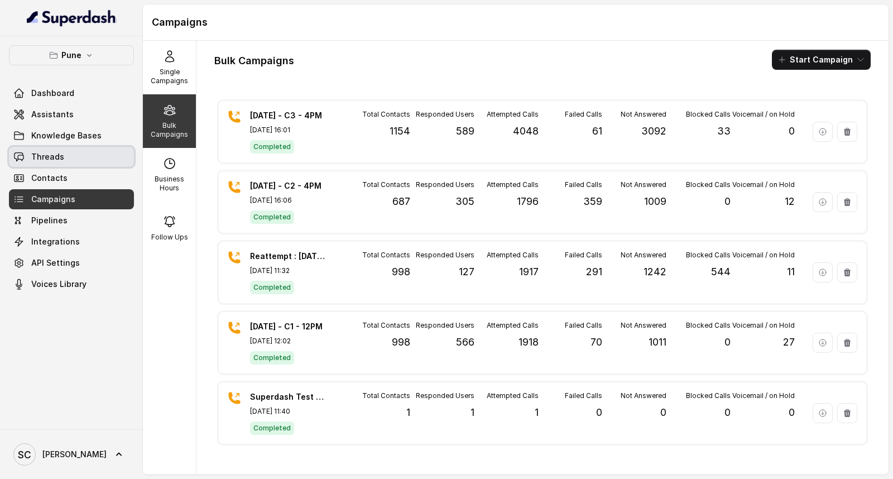
click at [36, 154] on span "Threads" at bounding box center [47, 156] width 33 height 11
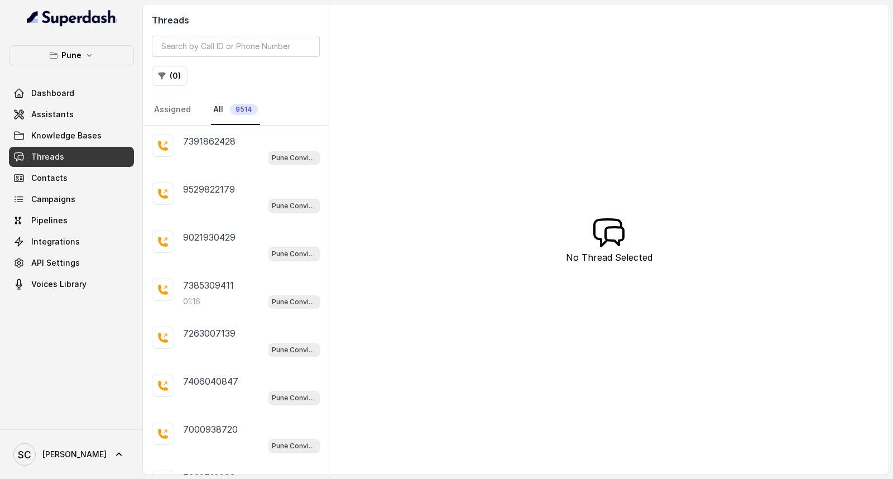
click at [544, 154] on div "Threads ( 0 ) Assigned All 9514 7391862428 Pune Conviction HR Outbound Assistan…" at bounding box center [516, 239] width 746 height 470
click at [171, 73] on button "( 0 )" at bounding box center [170, 76] width 36 height 20
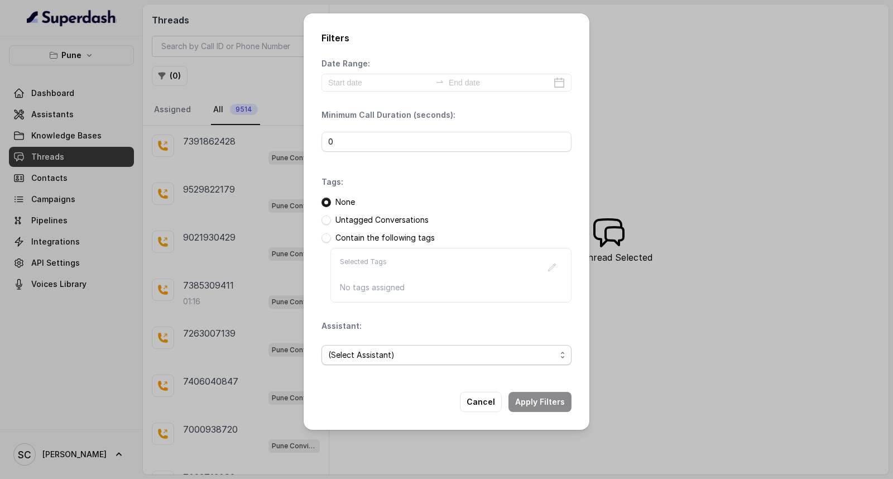
click at [375, 362] on span "(Select Assistant)" at bounding box center [447, 355] width 250 height 20
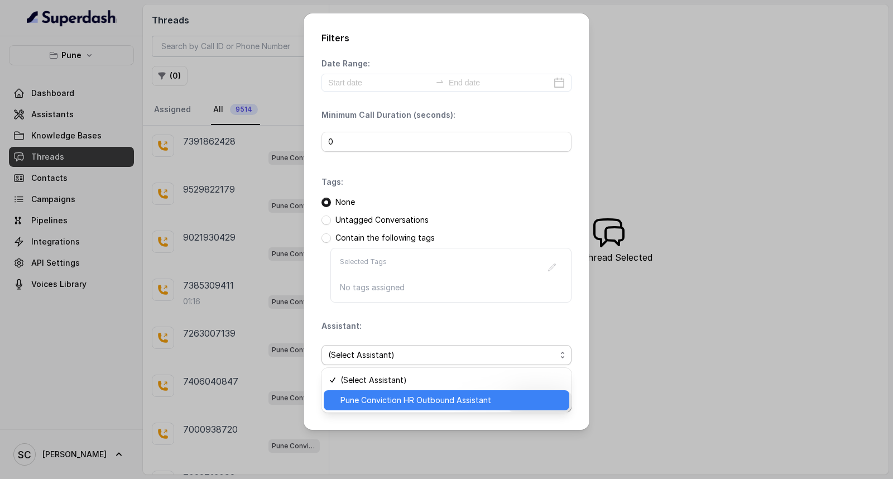
click at [363, 397] on span "Pune Conviction HR Outbound Assistant" at bounding box center [452, 400] width 222 height 13
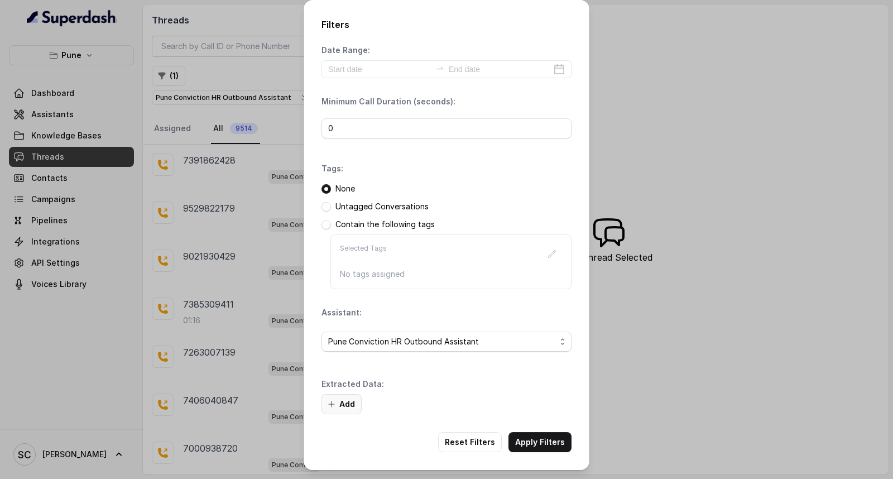
click at [344, 403] on button "Add" at bounding box center [342, 404] width 40 height 20
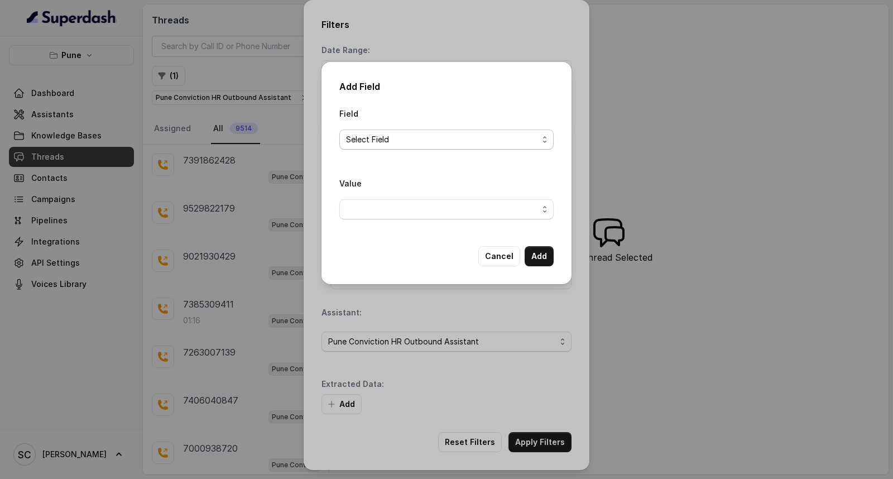
click at [418, 137] on span "Select Field" at bounding box center [442, 139] width 192 height 13
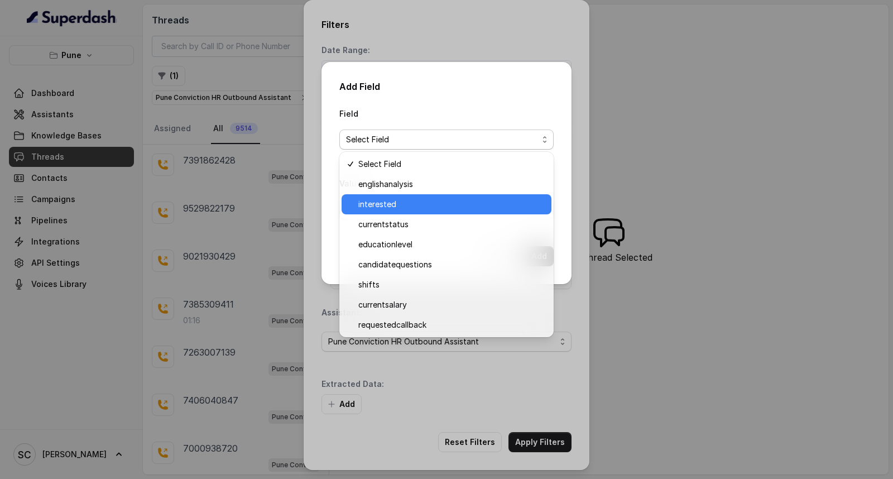
click at [400, 198] on span "interested" at bounding box center [451, 204] width 186 height 13
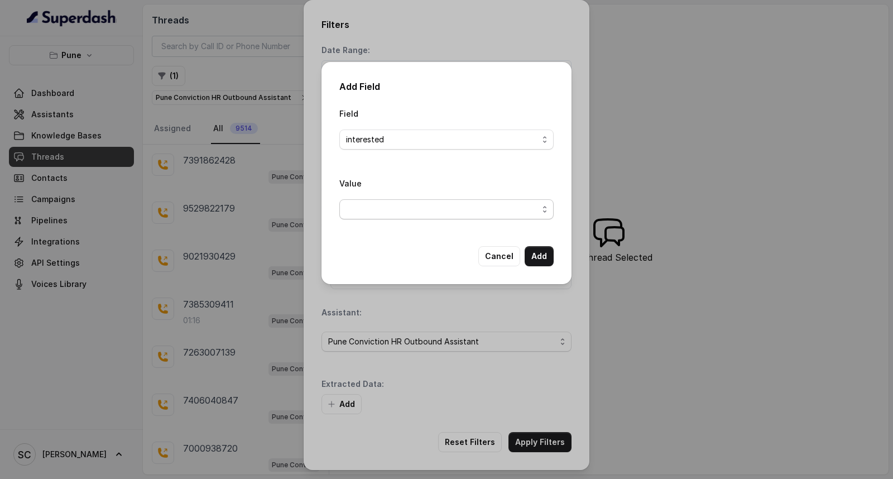
click at [395, 217] on span "button" at bounding box center [446, 209] width 214 height 20
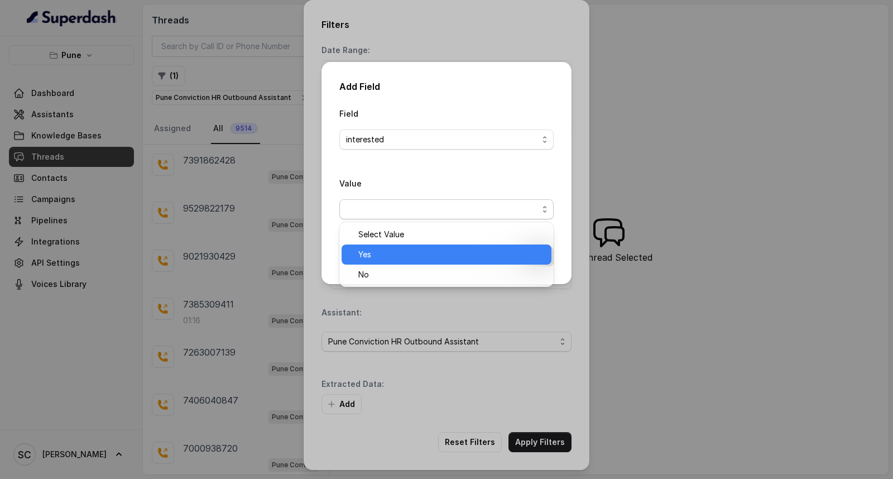
click at [396, 250] on span "Yes" at bounding box center [451, 254] width 186 height 13
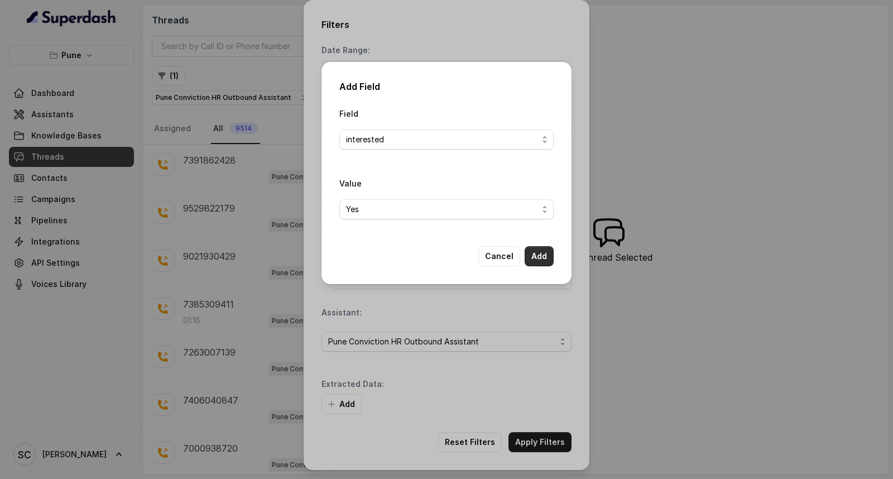
click at [532, 255] on button "Add" at bounding box center [539, 256] width 29 height 20
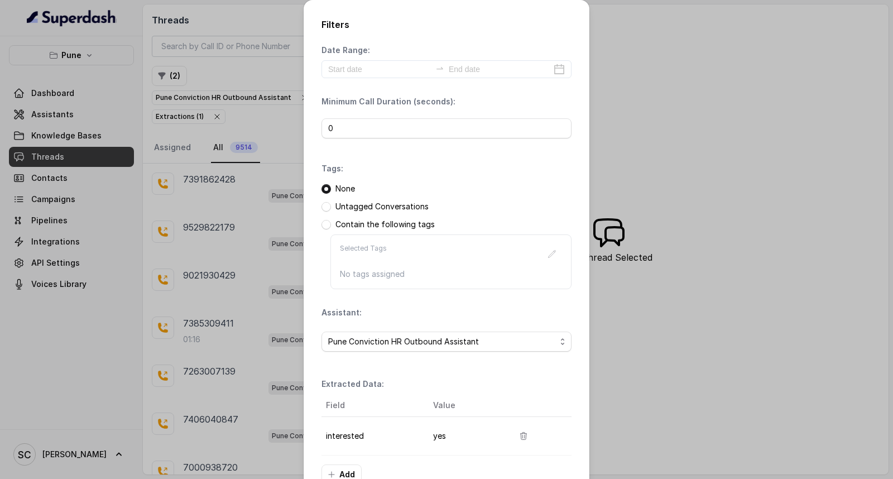
scroll to position [70, 0]
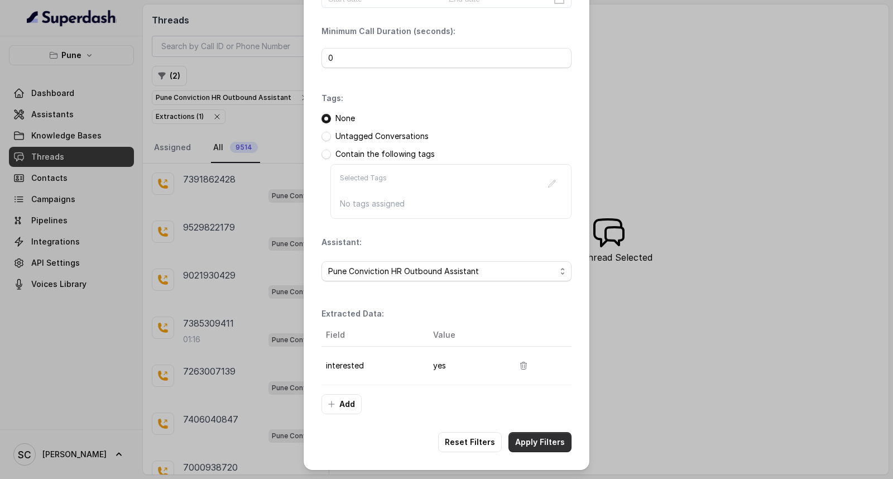
click at [539, 447] on button "Apply Filters" at bounding box center [540, 442] width 63 height 20
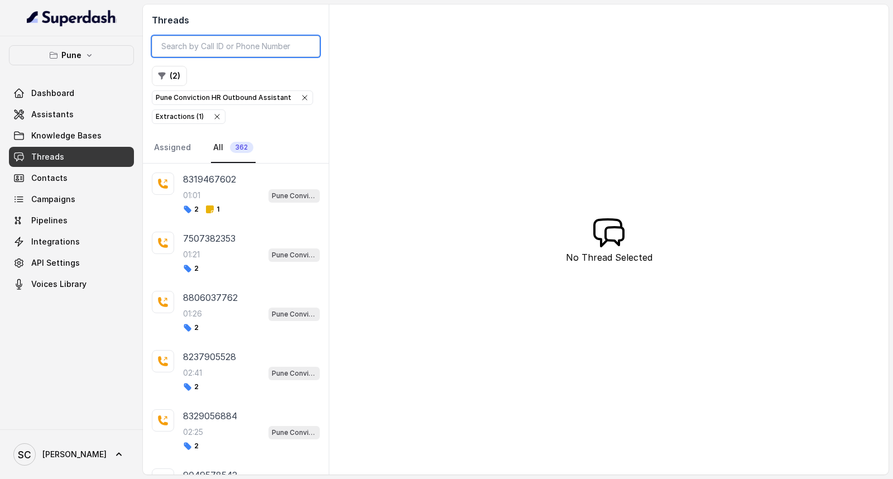
click at [235, 49] on input "search" at bounding box center [236, 46] width 168 height 21
paste input "8830382341"
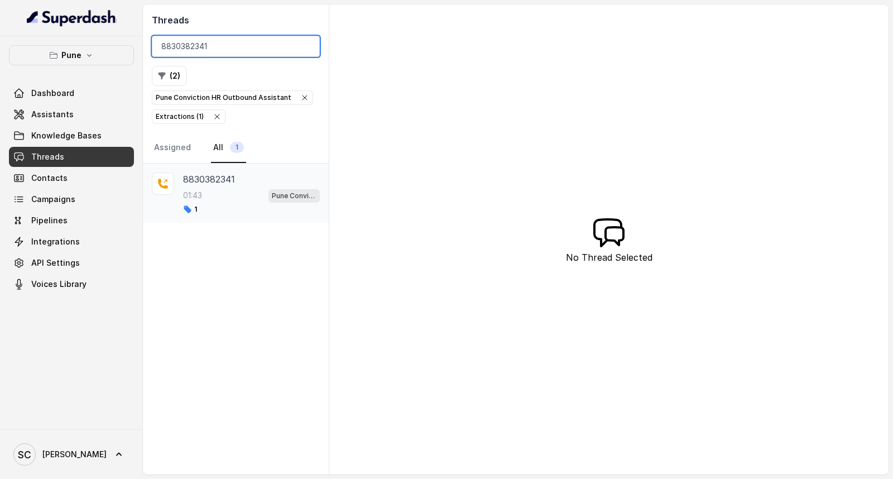
type input "8830382341"
click at [216, 203] on div "01:43 Pune Conviction HR Outbound Assistant" at bounding box center [251, 195] width 137 height 15
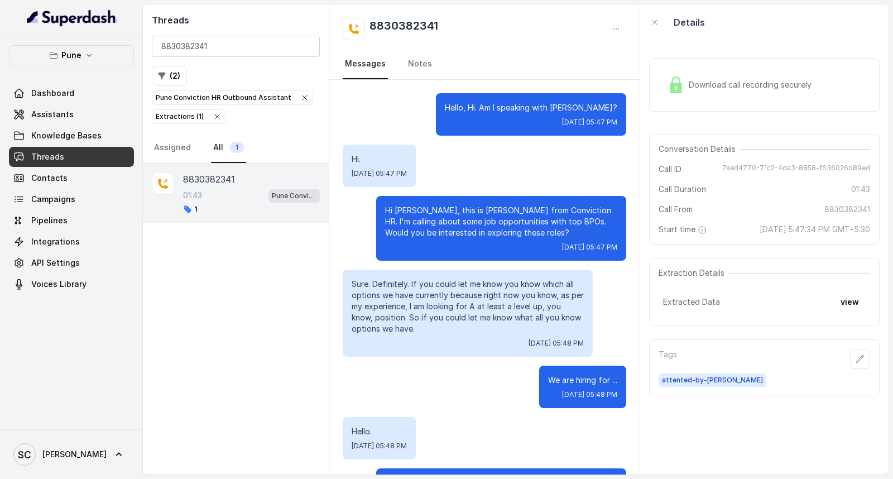
scroll to position [834, 0]
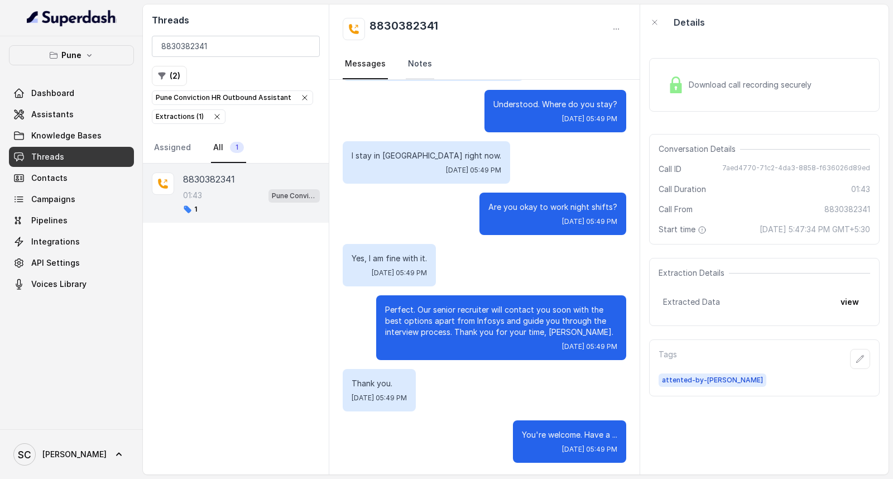
click at [419, 65] on link "Notes" at bounding box center [420, 64] width 28 height 30
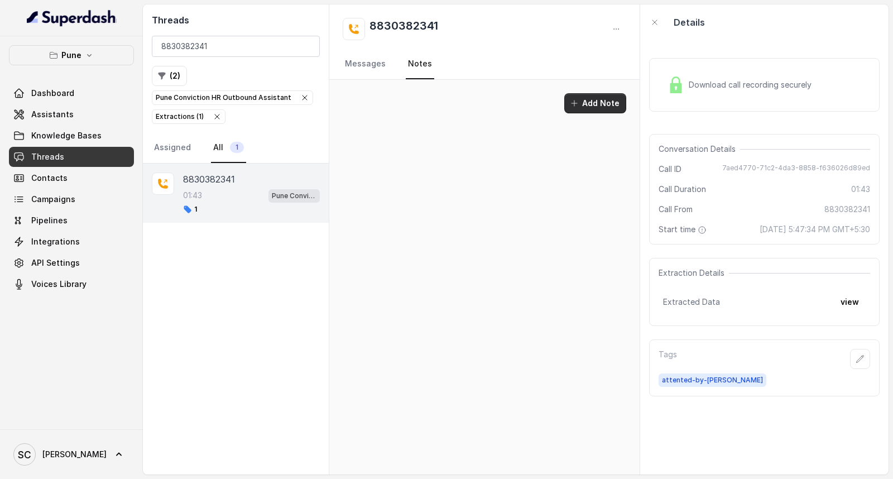
click at [590, 106] on button "Add Note" at bounding box center [595, 103] width 62 height 20
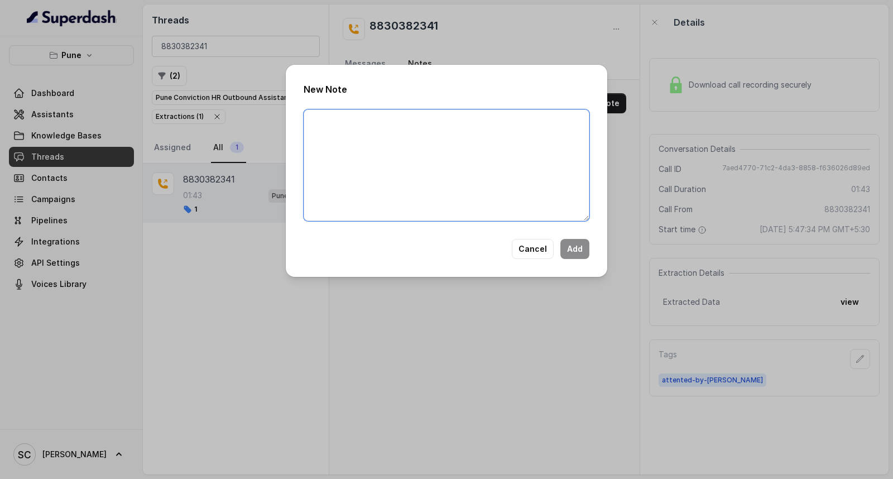
click at [500, 149] on textarea at bounding box center [447, 165] width 286 height 112
click at [395, 159] on textarea at bounding box center [447, 165] width 286 height 112
paste textarea "Name Number Recruiter Name of attender Comments AI Improvement"
click at [365, 123] on textarea "Name Number Recruiter Name of attender Comments AI Improvement" at bounding box center [447, 165] width 286 height 112
paste textarea "[PERSON_NAME]"
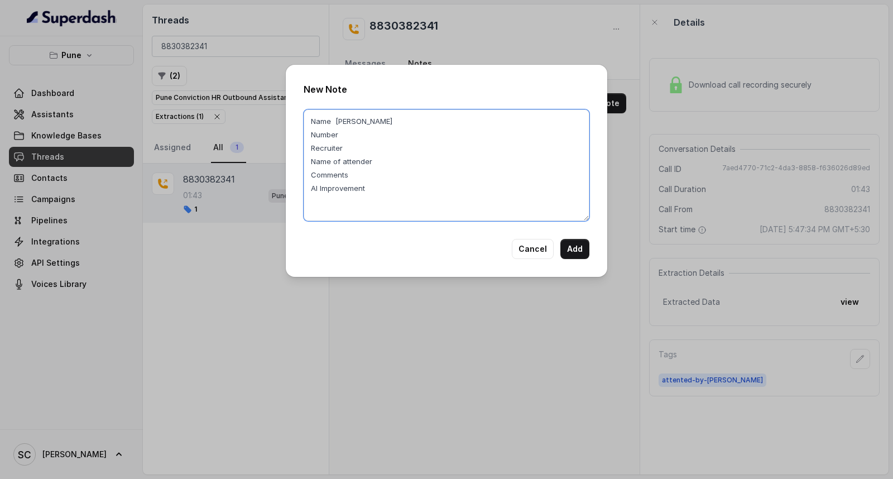
click at [356, 137] on textarea "Name [PERSON_NAME] Number Recruiter Name of attender Comments AI Improvement" at bounding box center [447, 165] width 286 height 112
paste textarea "8830382341"
click at [339, 134] on textarea "Name [PERSON_NAME] Number8830382341 Recruiter Name of attender Comments AI Impr…" at bounding box center [447, 165] width 286 height 112
click at [335, 121] on textarea "Name [PERSON_NAME] Number 8830382341 Recruiter Name of attender Comments AI Imp…" at bounding box center [447, 165] width 286 height 112
click at [377, 127] on textarea "Name:- [PERSON_NAME] Number 8830382341 Recruiter Name of attender Comments AI I…" at bounding box center [447, 165] width 286 height 112
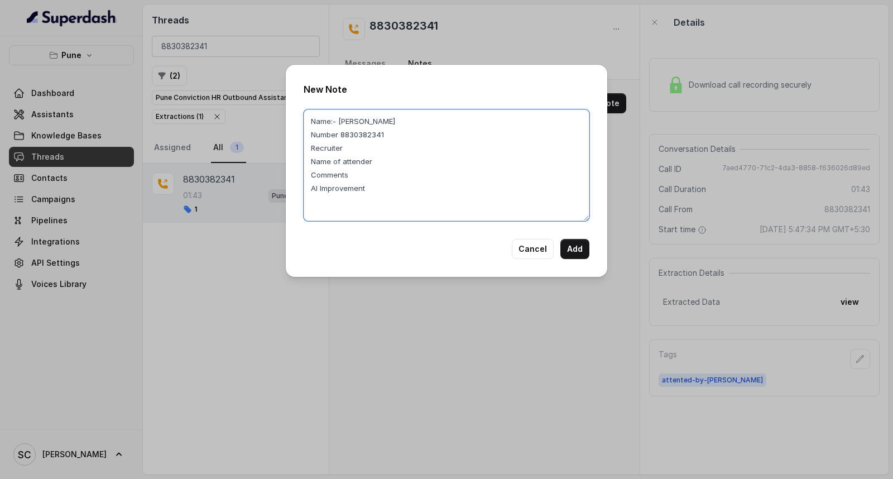
click at [353, 122] on textarea "Name:- [PERSON_NAME] Number 8830382341 Recruiter Name of attender Comments AI I…" at bounding box center [447, 165] width 286 height 112
drag, startPoint x: 353, startPoint y: 122, endPoint x: 550, endPoint y: 149, distance: 198.3
click at [550, 149] on textarea "Name:- [PERSON_NAME] Number 8830382341 Recruiter Name of attender Comments AI I…" at bounding box center [447, 165] width 286 height 112
click at [366, 146] on textarea "Name:- [PERSON_NAME] Number 8830382341 Recruiter Name of attender Comments AI I…" at bounding box center [447, 165] width 286 height 112
paste textarea "[PERSON_NAME]"
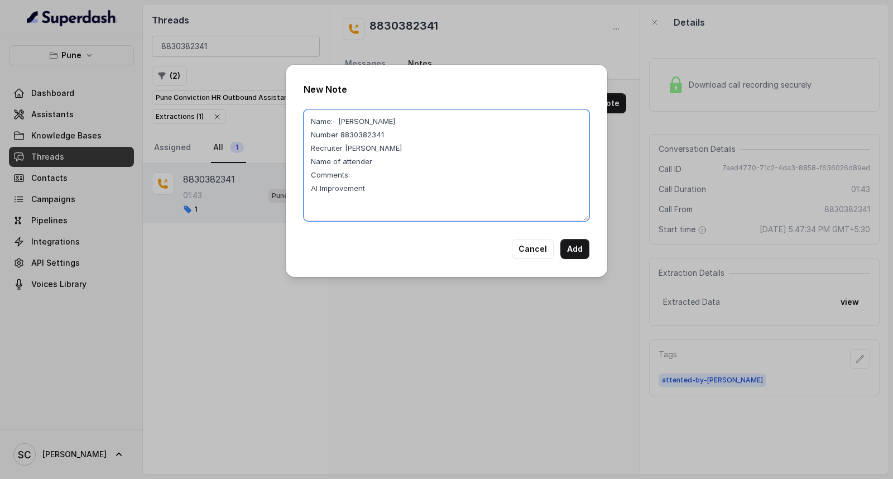
click at [392, 157] on textarea "Name:- [PERSON_NAME] Number 8830382341 Recruiter [PERSON_NAME] Name of attender…" at bounding box center [447, 165] width 286 height 112
paste textarea "[PERSON_NAME]"
click at [353, 173] on textarea "Name:- [PERSON_NAME] Number 8830382341 Recruiter [PERSON_NAME] Name of attender…" at bounding box center [447, 165] width 286 height 112
paste textarea "Candidate is working with Infosys BPM,Age [DEMOGRAPHIC_DATA], Salary 50K"
type textarea "Name:- [PERSON_NAME] Number 8830382341 Recruiter [PERSON_NAME] Name of attender…"
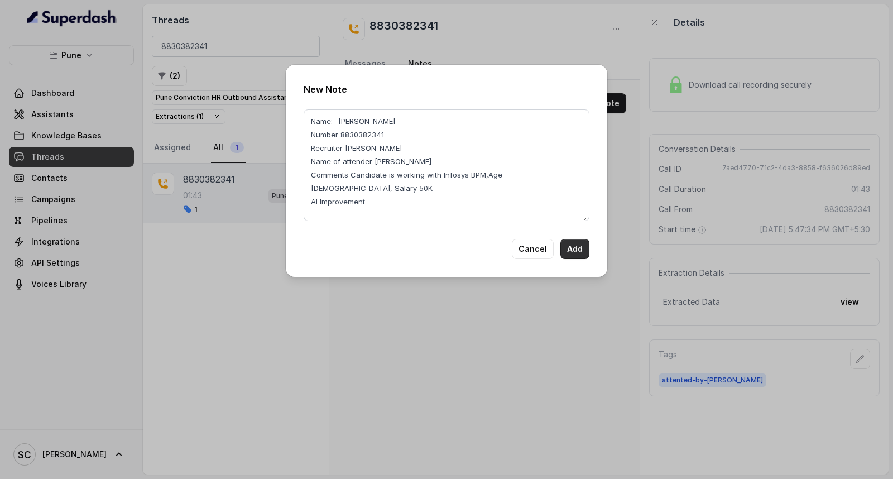
click at [575, 242] on button "Add" at bounding box center [575, 249] width 29 height 20
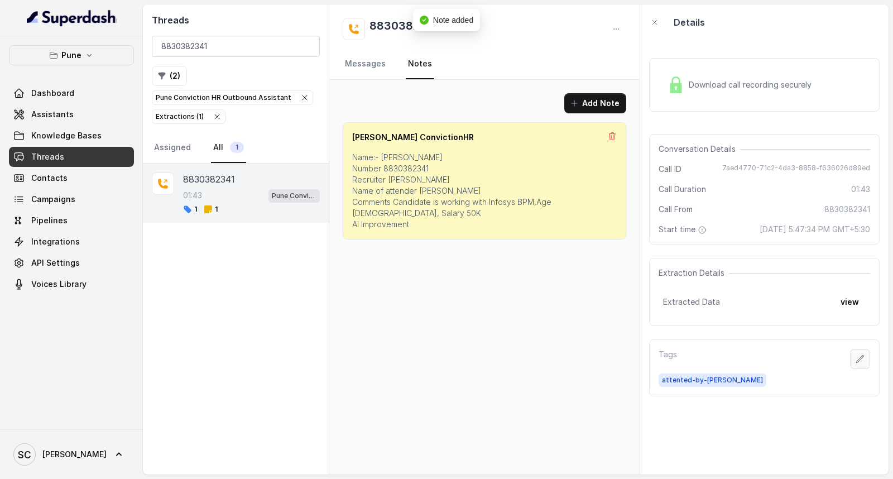
click at [856, 358] on icon "button" at bounding box center [860, 359] width 9 height 9
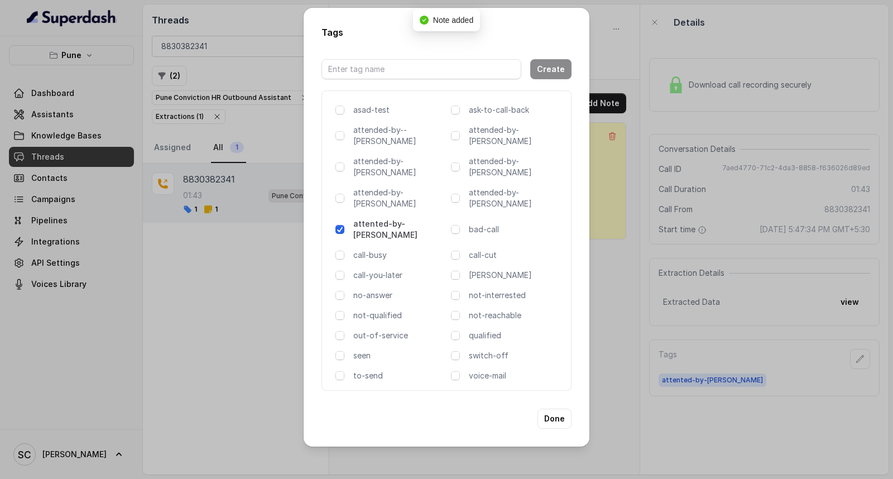
click at [370, 288] on div "asad-test ask-to-call-back attended-by--[PERSON_NAME] attended-by-[PERSON_NAME]…" at bounding box center [447, 240] width 250 height 300
click at [372, 310] on p "not-qualified" at bounding box center [399, 315] width 93 height 11
click at [556, 409] on button "Done" at bounding box center [555, 419] width 34 height 20
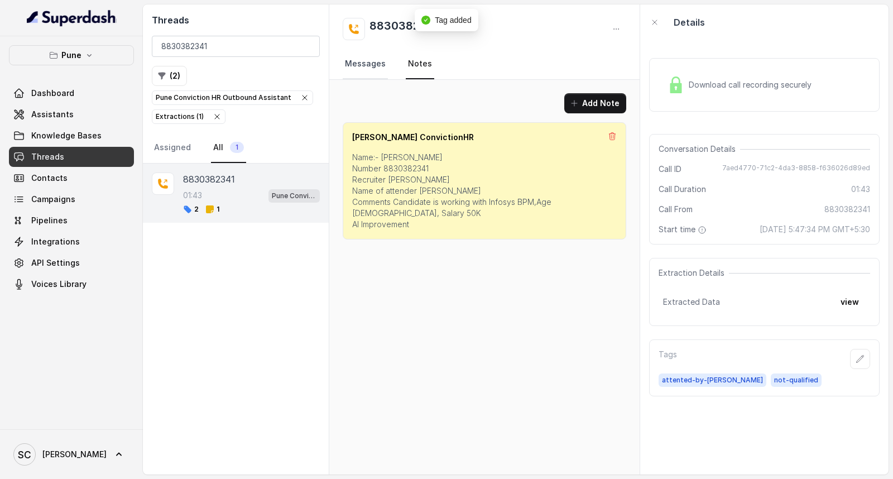
click at [361, 69] on link "Messages" at bounding box center [365, 64] width 45 height 30
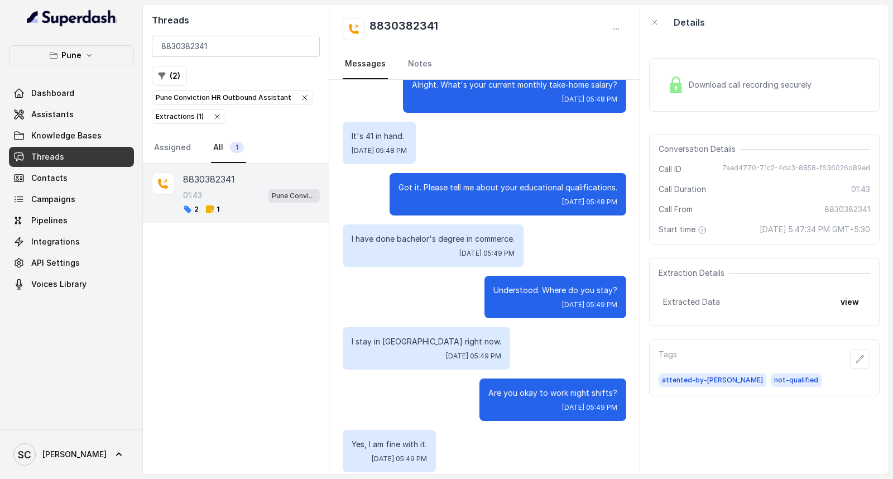
scroll to position [834, 0]
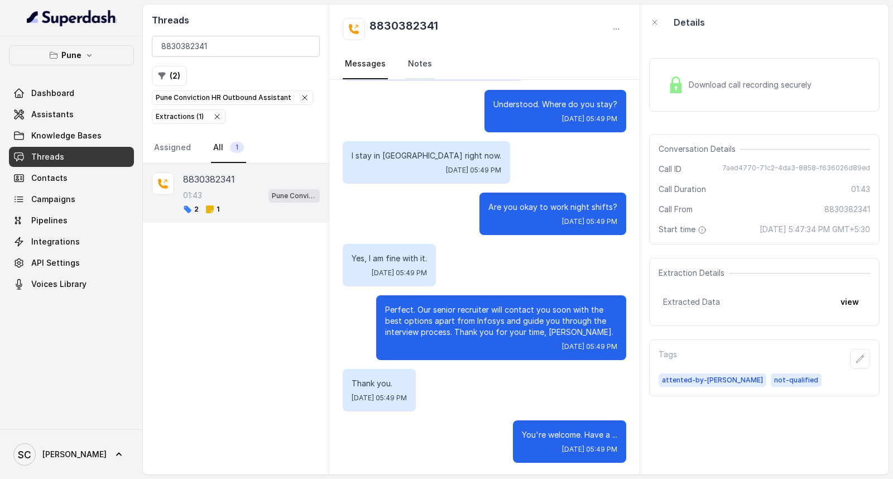
click at [414, 68] on link "Notes" at bounding box center [420, 64] width 28 height 30
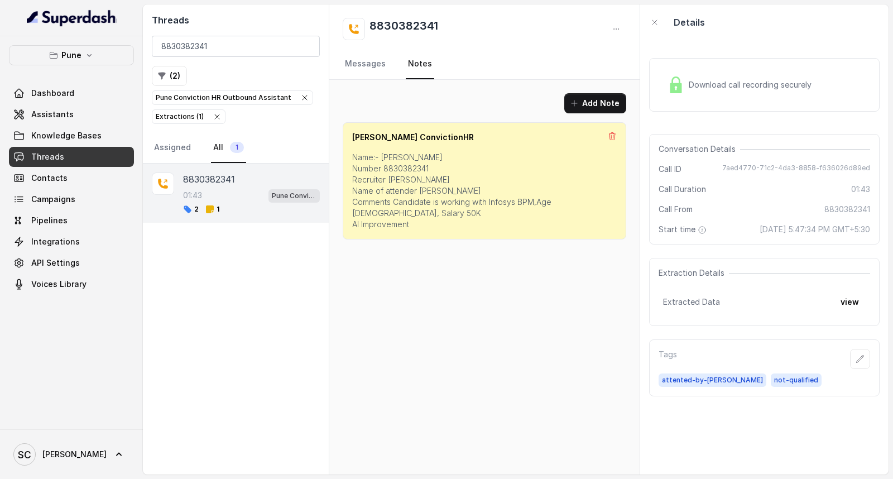
scroll to position [0, 0]
click at [375, 51] on link "Messages" at bounding box center [365, 64] width 45 height 30
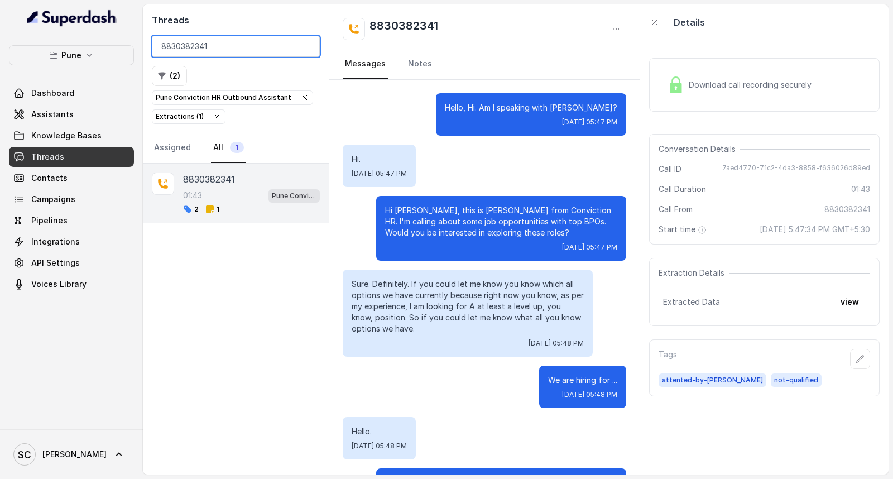
click at [305, 45] on input "8830382341" at bounding box center [236, 46] width 168 height 21
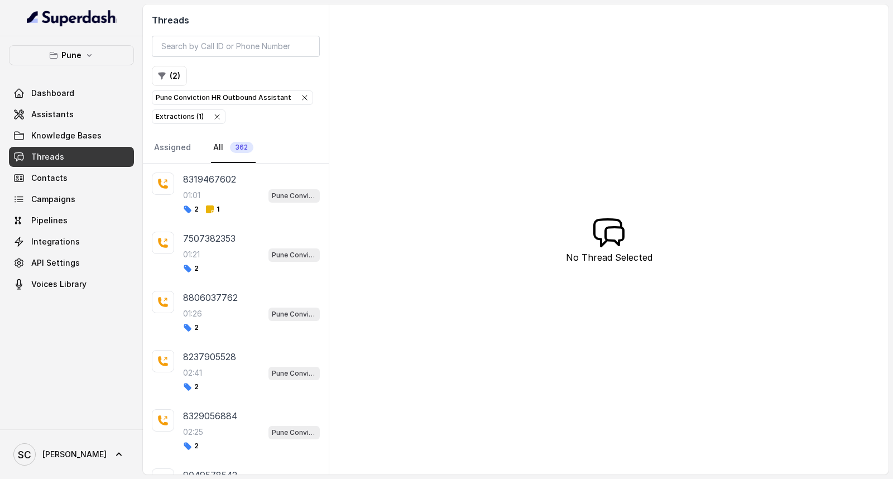
click at [300, 95] on icon "button" at bounding box center [304, 97] width 9 height 9
